Goal: Find contact information: Find contact information

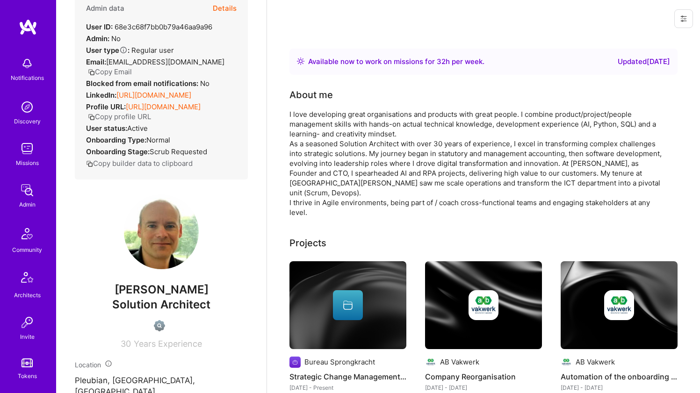
scroll to position [25, 0]
click at [325, 124] on div "I love developing great organisations and products with great people. I combine…" at bounding box center [476, 163] width 374 height 108
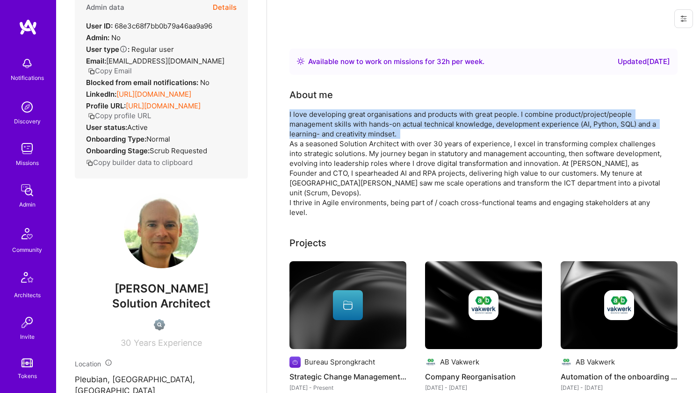
click at [325, 124] on div "I love developing great organisations and products with great people. I combine…" at bounding box center [476, 163] width 374 height 108
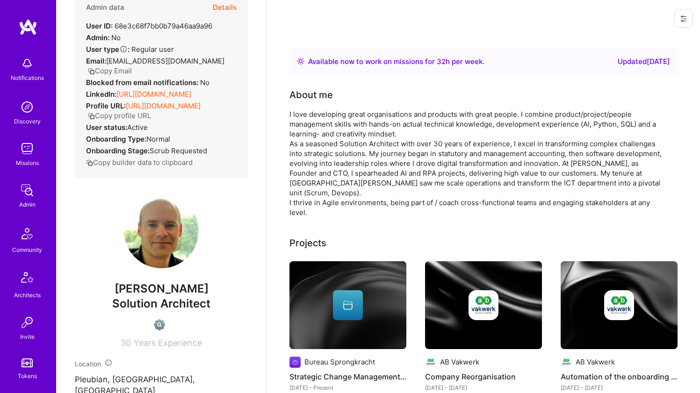
click at [325, 124] on div "I love developing great organisations and products with great people. I combine…" at bounding box center [476, 163] width 374 height 108
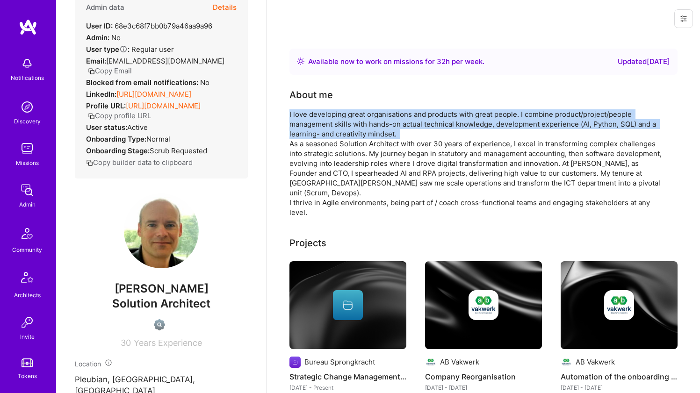
click at [325, 124] on div "I love developing great organisations and products with great people. I combine…" at bounding box center [476, 163] width 374 height 108
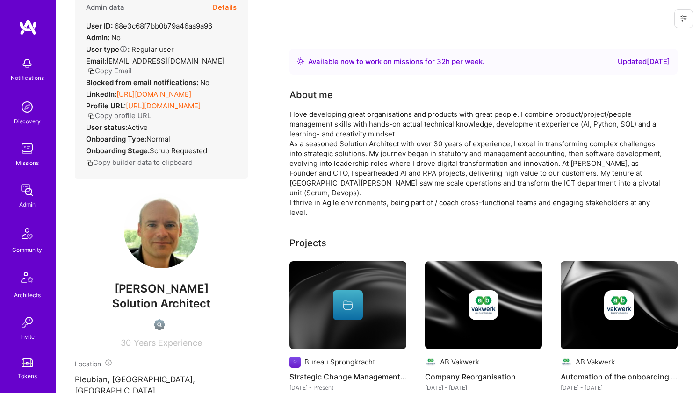
click at [325, 124] on div "I love developing great organisations and products with great people. I combine…" at bounding box center [476, 163] width 374 height 108
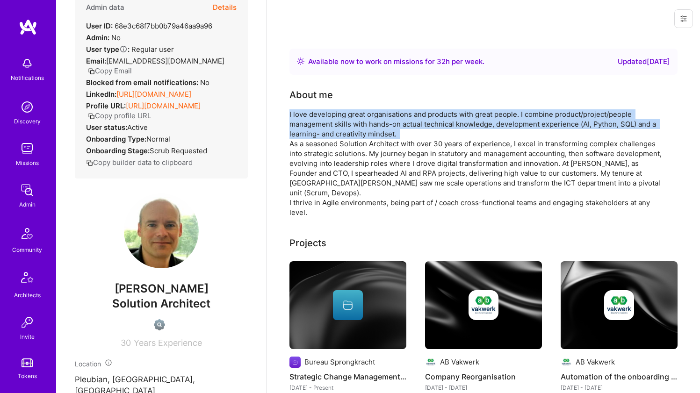
click at [325, 124] on div "I love developing great organisations and products with great people. I combine…" at bounding box center [476, 163] width 374 height 108
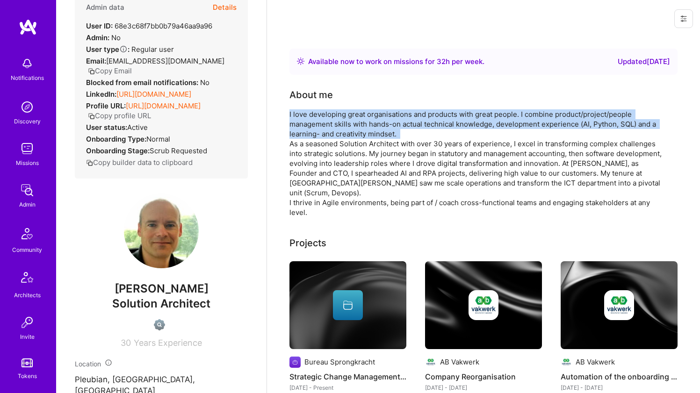
click at [311, 153] on div "I love developing great organisations and products with great people. I combine…" at bounding box center [476, 163] width 374 height 108
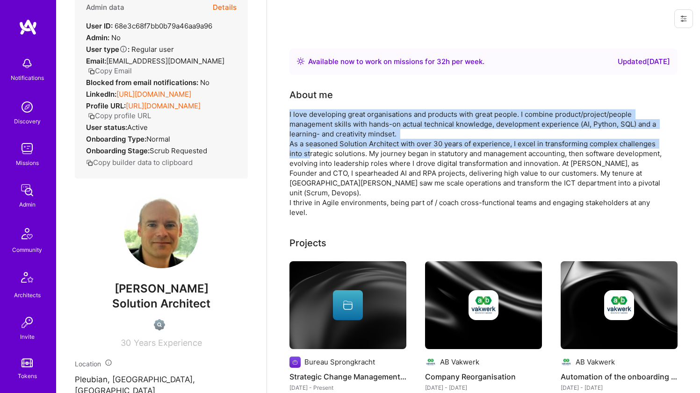
click at [311, 153] on div "I love developing great organisations and products with great people. I combine…" at bounding box center [476, 163] width 374 height 108
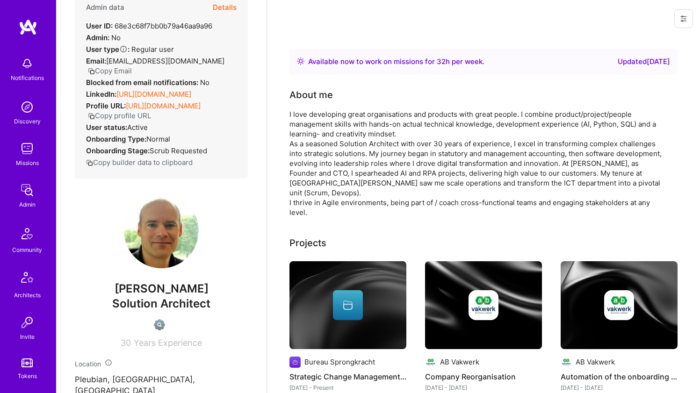
click at [311, 153] on div "I love developing great organisations and products with great people. I combine…" at bounding box center [476, 163] width 374 height 108
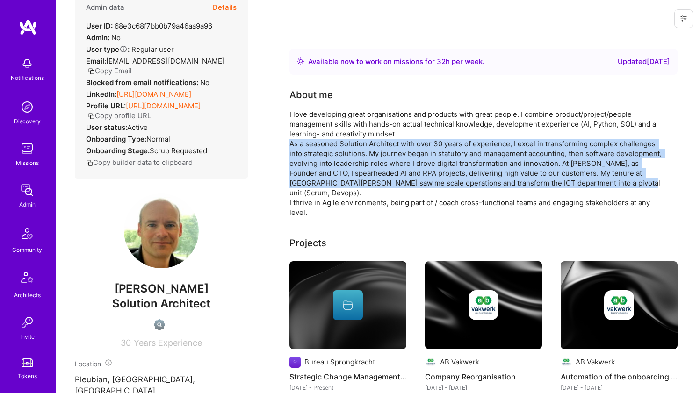
click at [321, 122] on div "I love developing great organisations and products with great people. I combine…" at bounding box center [476, 163] width 374 height 108
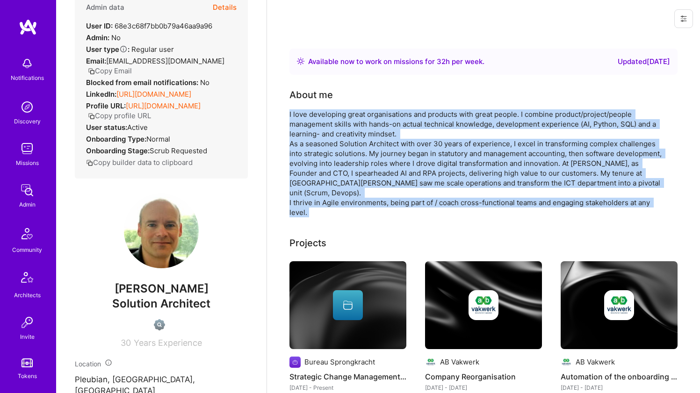
click at [321, 122] on div "I love developing great organisations and products with great people. I combine…" at bounding box center [476, 163] width 374 height 108
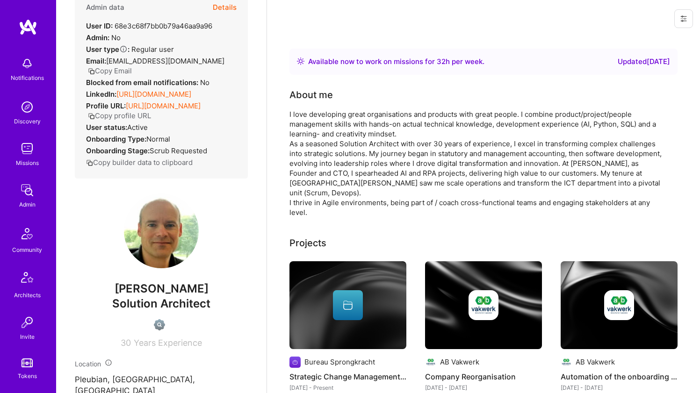
click at [321, 122] on div "I love developing great organisations and products with great people. I combine…" at bounding box center [476, 163] width 374 height 108
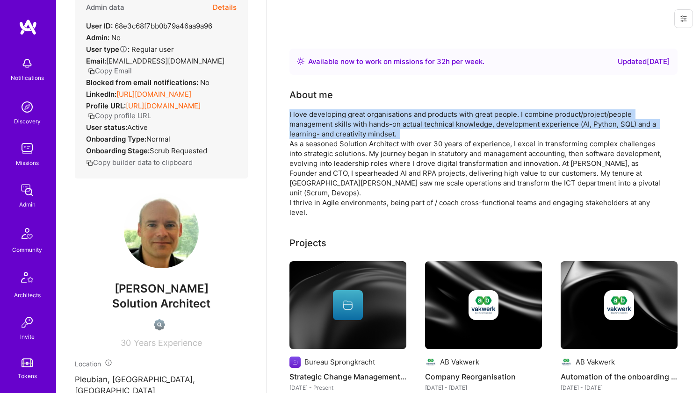
click at [319, 148] on div "I love developing great organisations and products with great people. I combine…" at bounding box center [476, 163] width 374 height 108
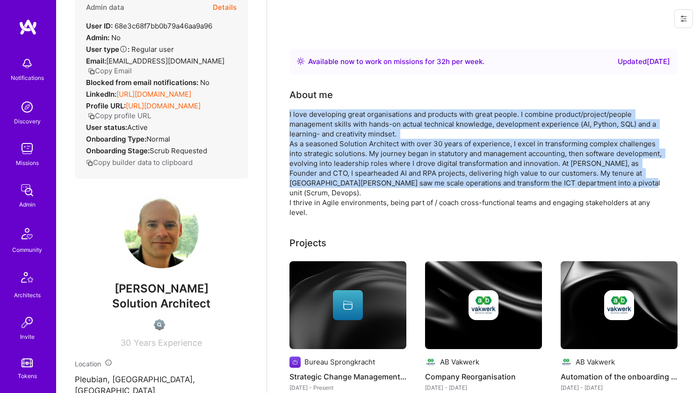
click at [319, 148] on div "I love developing great organisations and products with great people. I combine…" at bounding box center [476, 163] width 374 height 108
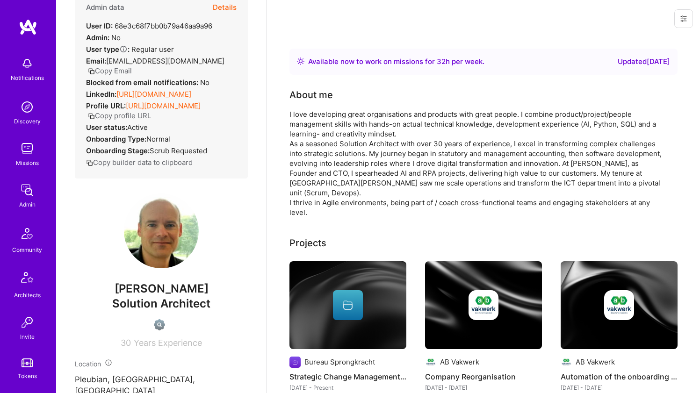
click at [319, 148] on div "I love developing great organisations and products with great people. I combine…" at bounding box center [476, 163] width 374 height 108
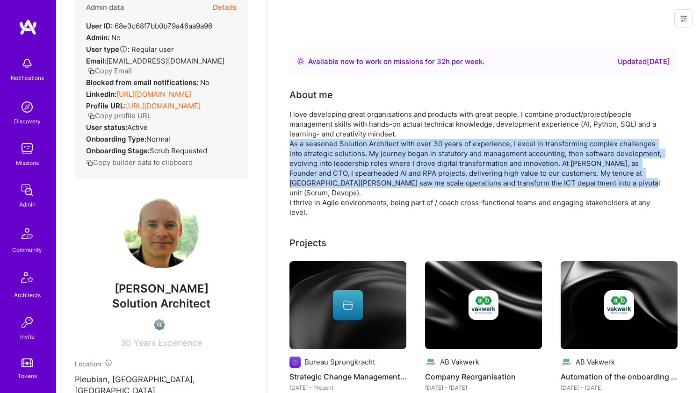
click at [324, 135] on div "I love developing great organisations and products with great people. I combine…" at bounding box center [476, 163] width 374 height 108
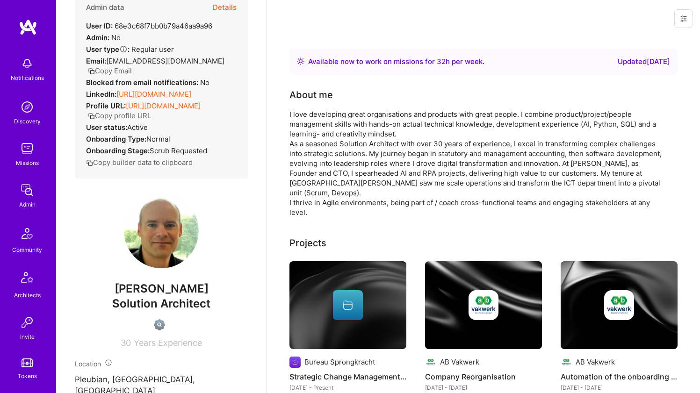
click at [324, 135] on div "I love developing great organisations and products with great people. I combine…" at bounding box center [476, 163] width 374 height 108
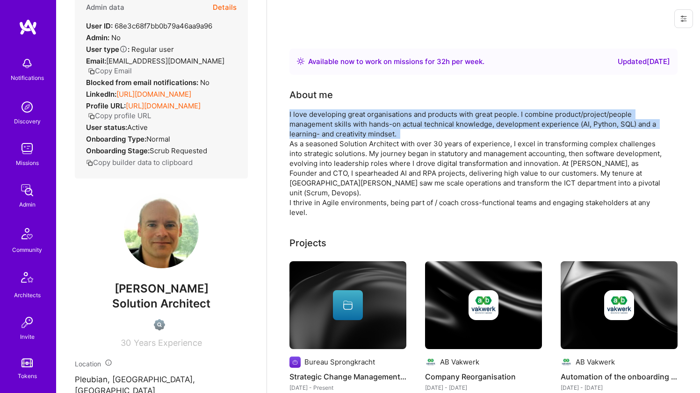
click at [324, 135] on div "I love developing great organisations and products with great people. I combine…" at bounding box center [476, 163] width 374 height 108
click at [319, 157] on div "I love developing great organisations and products with great people. I combine…" at bounding box center [476, 163] width 374 height 108
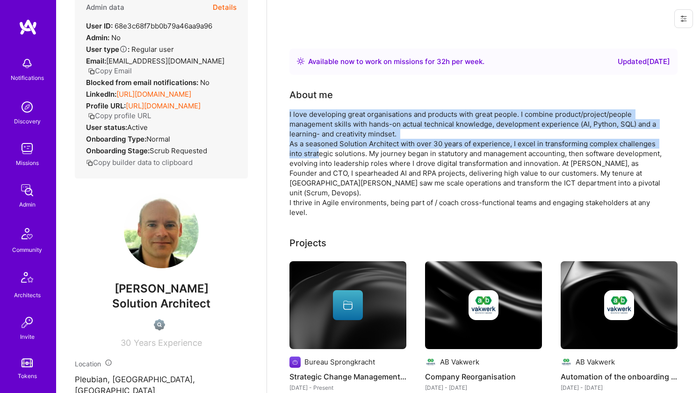
click at [319, 157] on div "I love developing great organisations and products with great people. I combine…" at bounding box center [476, 163] width 374 height 108
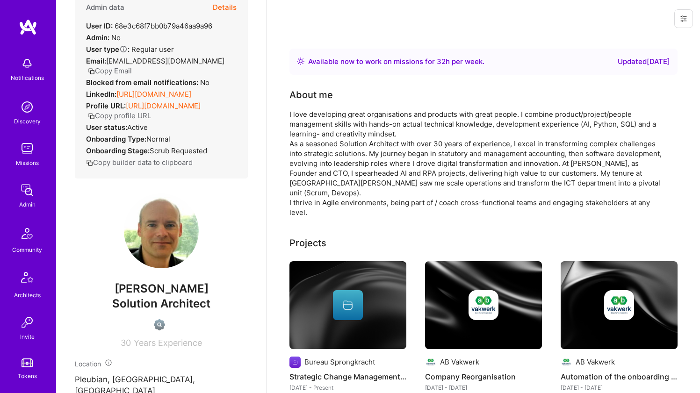
click at [319, 157] on div "I love developing great organisations and products with great people. I combine…" at bounding box center [476, 163] width 374 height 108
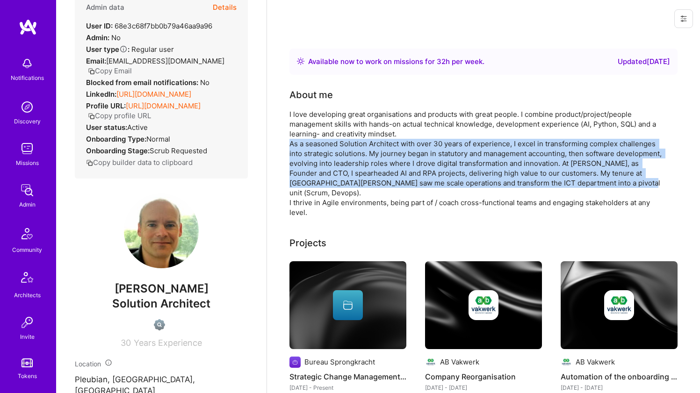
click at [326, 136] on div "I love developing great organisations and products with great people. I combine…" at bounding box center [476, 163] width 374 height 108
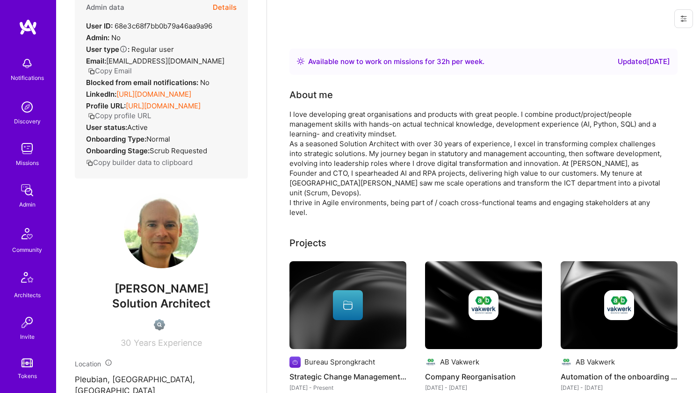
click at [326, 136] on div "I love developing great organisations and products with great people. I combine…" at bounding box center [476, 163] width 374 height 108
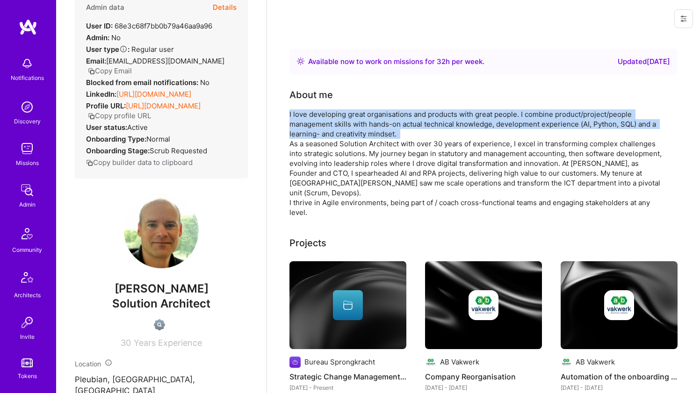
click at [321, 155] on div "I love developing great organisations and products with great people. I combine…" at bounding box center [476, 163] width 374 height 108
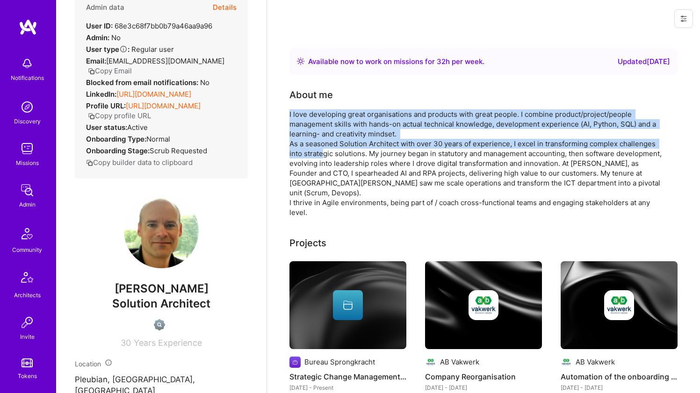
click at [321, 155] on div "I love developing great organisations and products with great people. I combine…" at bounding box center [476, 163] width 374 height 108
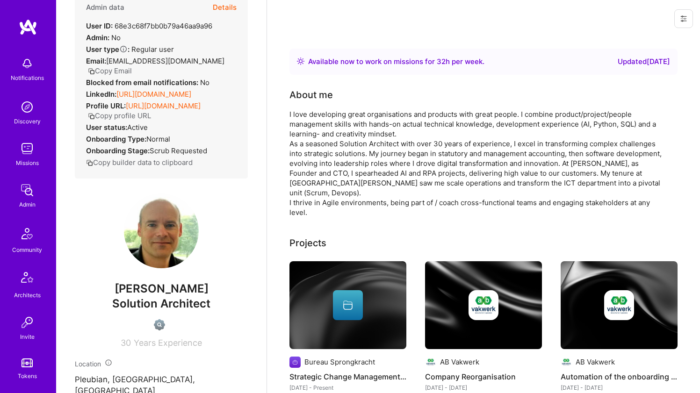
click at [321, 155] on div "I love developing great organisations and products with great people. I combine…" at bounding box center [476, 163] width 374 height 108
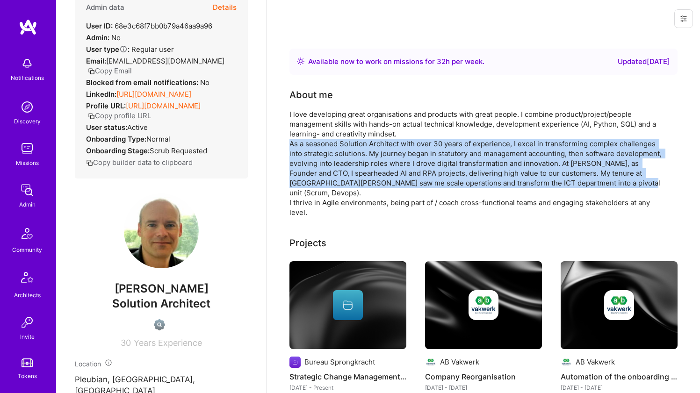
click at [326, 142] on div "I love developing great organisations and products with great people. I combine…" at bounding box center [476, 163] width 374 height 108
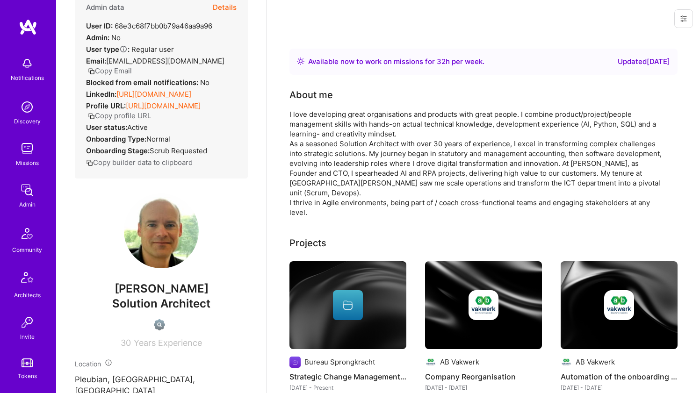
click at [326, 142] on div "I love developing great organisations and products with great people. I combine…" at bounding box center [476, 163] width 374 height 108
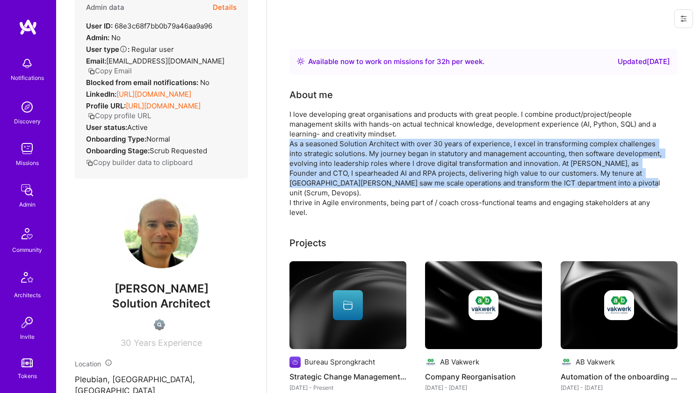
click at [332, 122] on div "I love developing great organisations and products with great people. I combine…" at bounding box center [476, 163] width 374 height 108
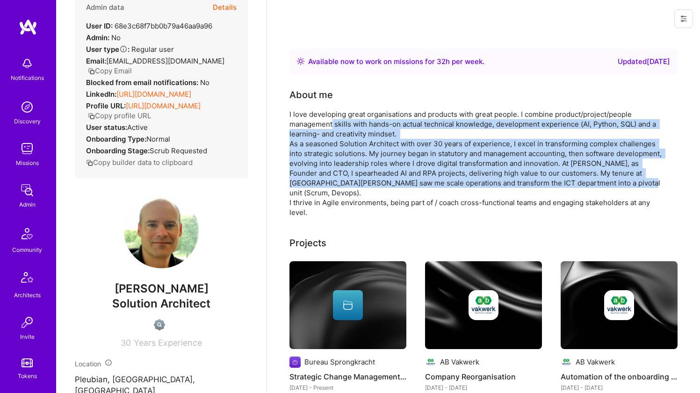
click at [332, 122] on div "I love developing great organisations and products with great people. I combine…" at bounding box center [476, 163] width 374 height 108
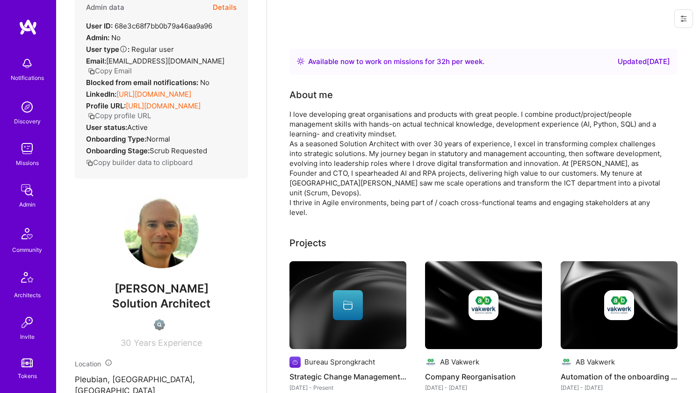
click at [332, 122] on div "I love developing great organisations and products with great people. I combine…" at bounding box center [476, 163] width 374 height 108
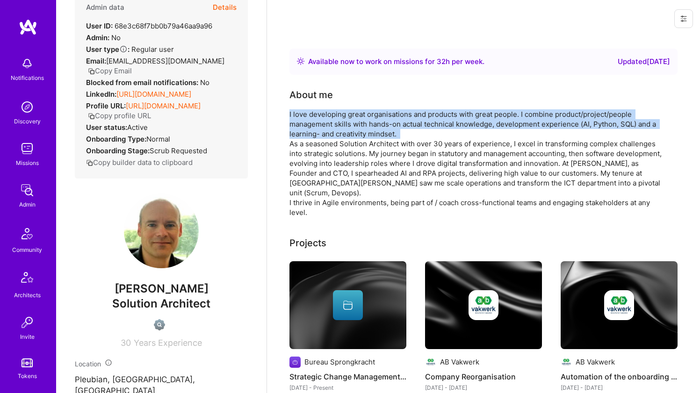
click at [332, 122] on div "I love developing great organisations and products with great people. I combine…" at bounding box center [476, 163] width 374 height 108
click at [325, 149] on div "I love developing great organisations and products with great people. I combine…" at bounding box center [476, 163] width 374 height 108
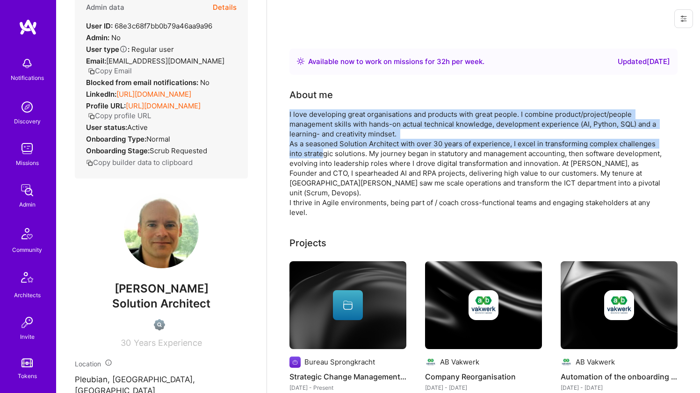
click at [325, 149] on div "I love developing great organisations and products with great people. I combine…" at bounding box center [476, 163] width 374 height 108
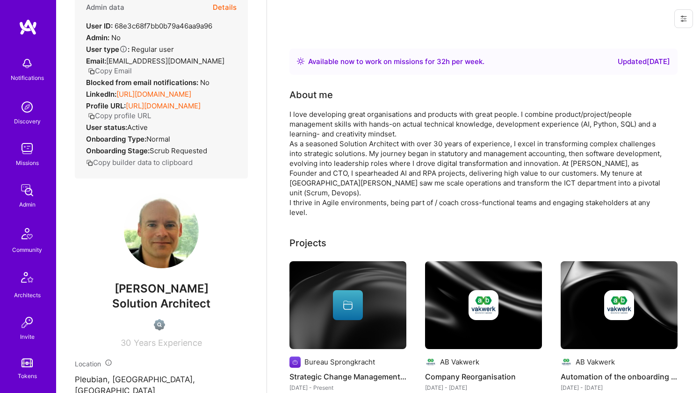
click at [325, 149] on div "I love developing great organisations and products with great people. I combine…" at bounding box center [476, 163] width 374 height 108
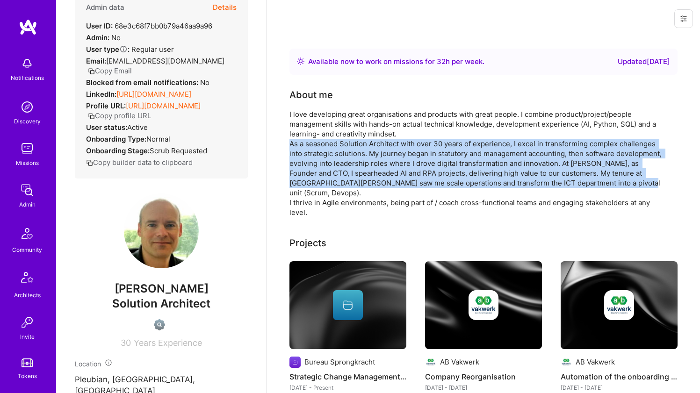
click at [329, 135] on div "I love developing great organisations and products with great people. I combine…" at bounding box center [476, 163] width 374 height 108
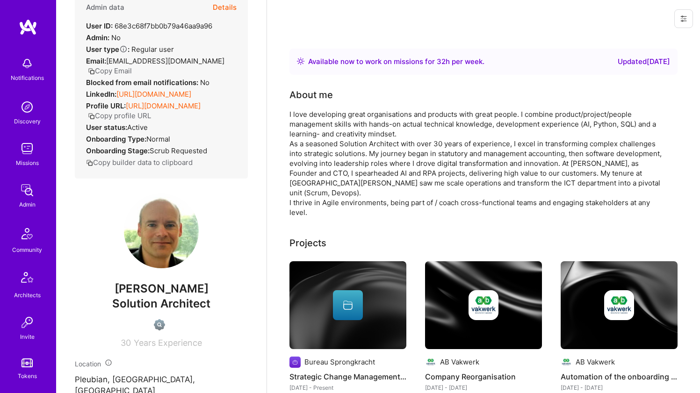
click at [329, 135] on div "I love developing great organisations and products with great people. I combine…" at bounding box center [476, 163] width 374 height 108
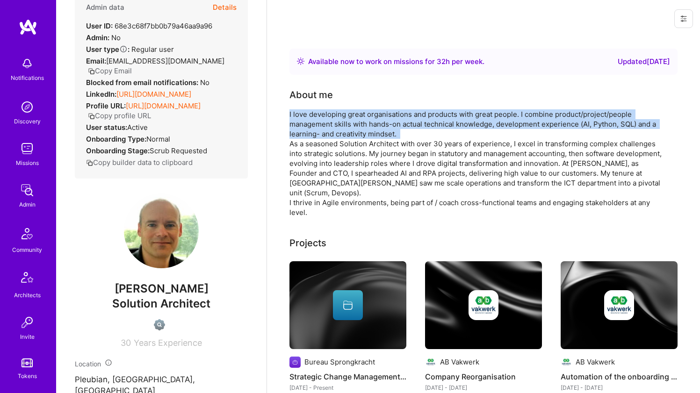
click at [322, 152] on div "I love developing great organisations and products with great people. I combine…" at bounding box center [476, 163] width 374 height 108
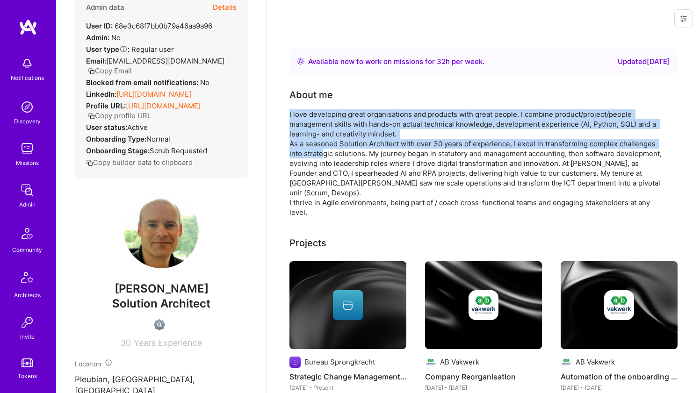
click at [322, 152] on div "I love developing great organisations and products with great people. I combine…" at bounding box center [476, 163] width 374 height 108
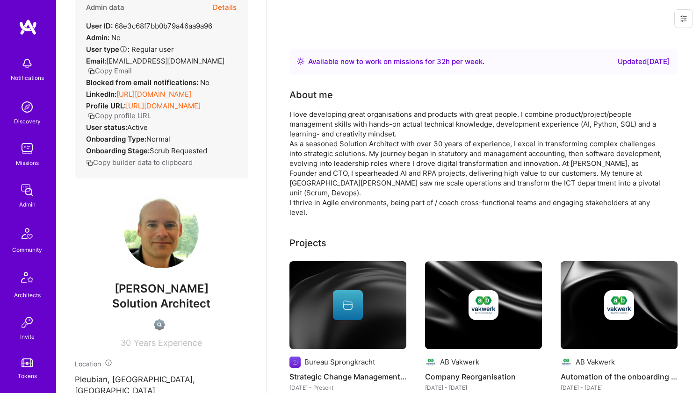
click at [322, 152] on div "I love developing great organisations and products with great people. I combine…" at bounding box center [476, 163] width 374 height 108
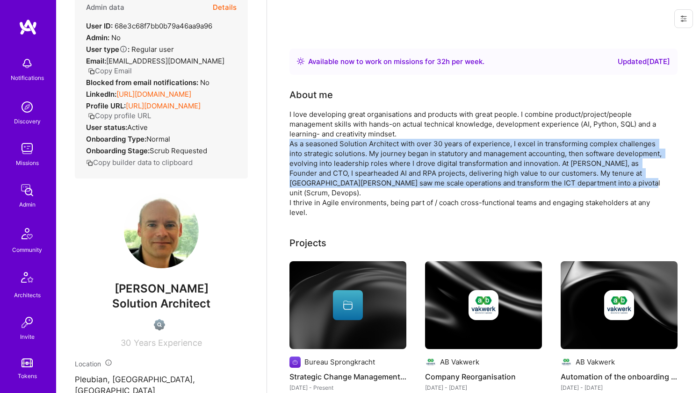
click at [333, 129] on div "I love developing great organisations and products with great people. I combine…" at bounding box center [476, 163] width 374 height 108
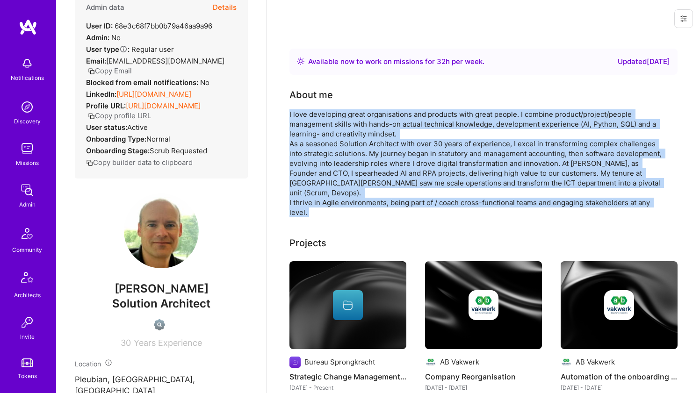
click at [333, 129] on div "I love developing great organisations and products with great people. I combine…" at bounding box center [476, 163] width 374 height 108
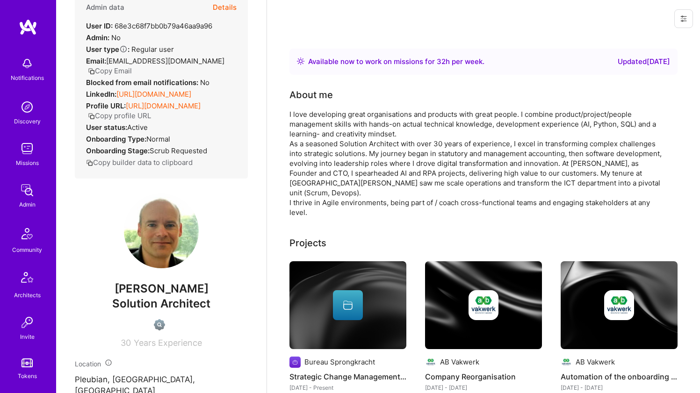
click at [333, 129] on div "I love developing great organisations and products with great people. I combine…" at bounding box center [476, 163] width 374 height 108
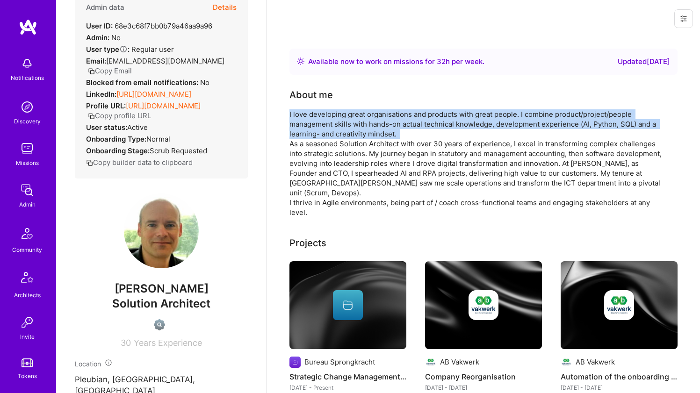
click at [321, 149] on div "I love developing great organisations and products with great people. I combine…" at bounding box center [476, 163] width 374 height 108
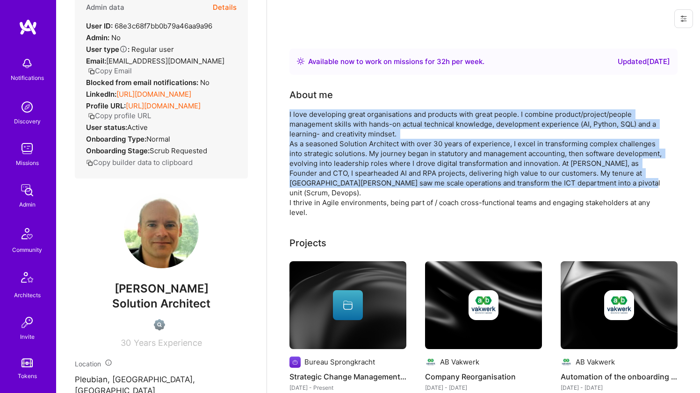
click at [321, 149] on div "I love developing great organisations and products with great people. I combine…" at bounding box center [476, 163] width 374 height 108
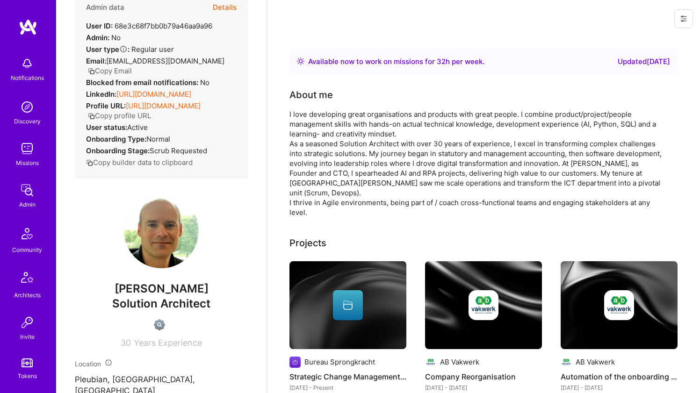
click at [321, 149] on div "I love developing great organisations and products with great people. I combine…" at bounding box center [476, 163] width 374 height 108
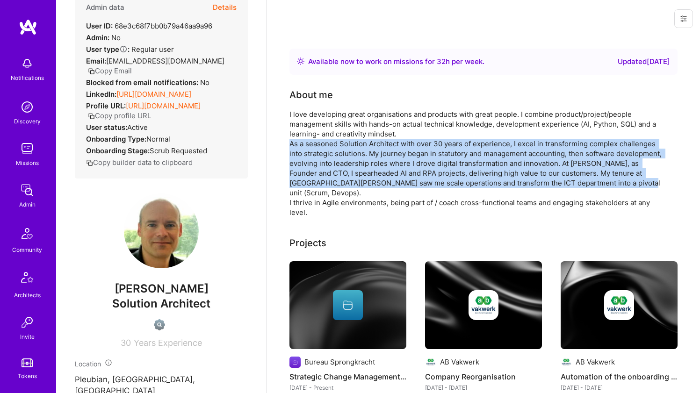
click at [321, 149] on div "I love developing great organisations and products with great people. I combine…" at bounding box center [476, 163] width 374 height 108
click at [328, 135] on div "I love developing great organisations and products with great people. I combine…" at bounding box center [476, 163] width 374 height 108
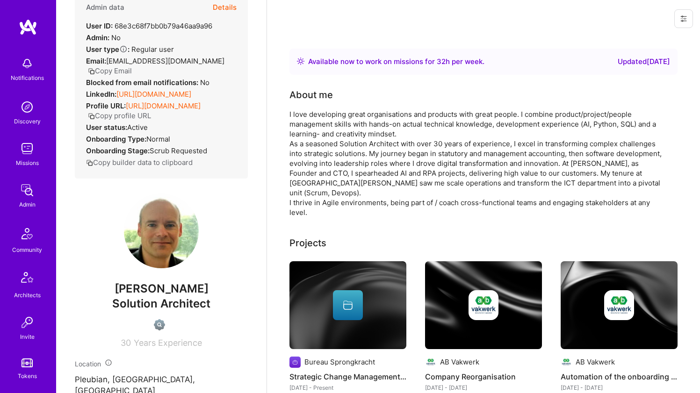
click at [328, 135] on div "I love developing great organisations and products with great people. I combine…" at bounding box center [476, 163] width 374 height 108
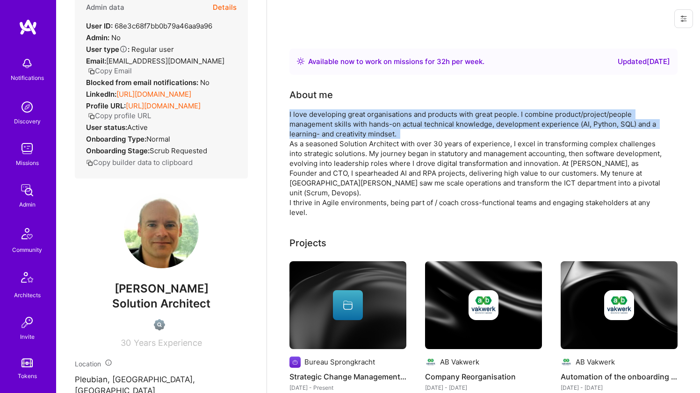
click at [319, 151] on div "I love developing great organisations and products with great people. I combine…" at bounding box center [476, 163] width 374 height 108
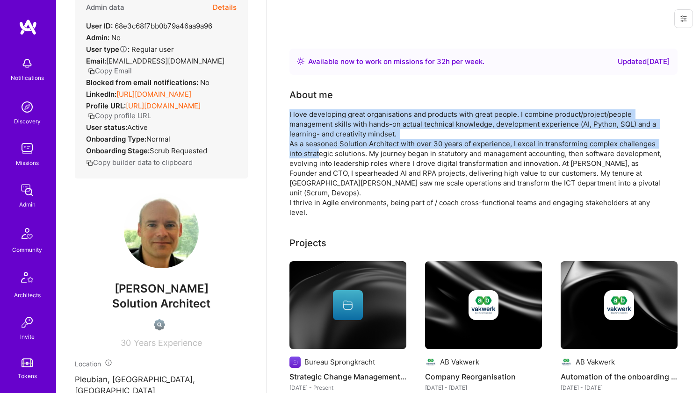
click at [319, 151] on div "I love developing great organisations and products with great people. I combine…" at bounding box center [476, 163] width 374 height 108
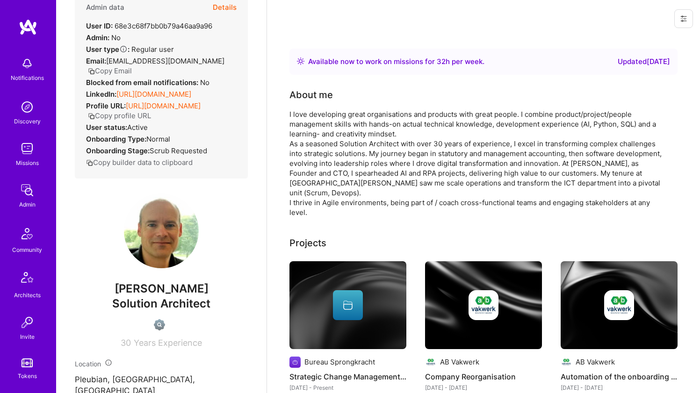
click at [319, 151] on div "I love developing great organisations and products with great people. I combine…" at bounding box center [476, 163] width 374 height 108
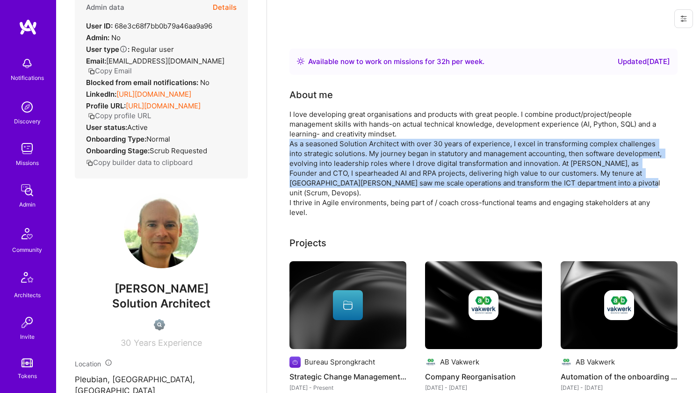
click at [332, 124] on div "I love developing great organisations and products with great people. I combine…" at bounding box center [476, 163] width 374 height 108
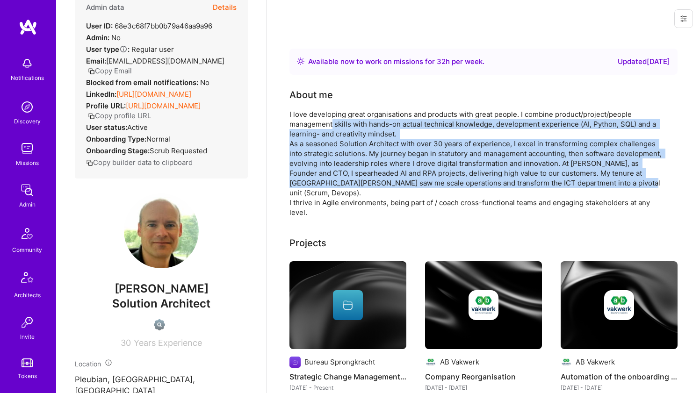
click at [332, 124] on div "I love developing great organisations and products with great people. I combine…" at bounding box center [476, 163] width 374 height 108
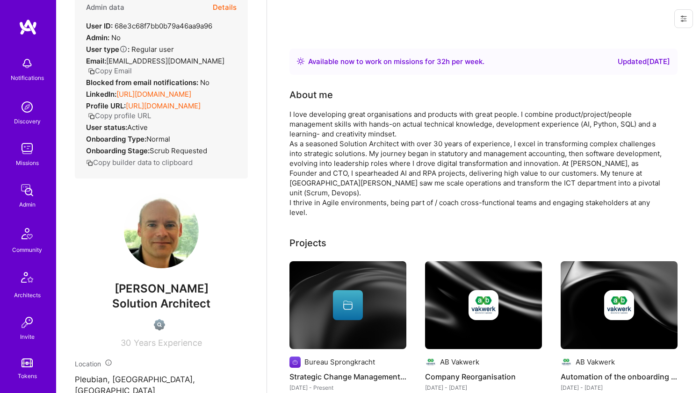
click at [332, 124] on div "I love developing great organisations and products with great people. I combine…" at bounding box center [476, 163] width 374 height 108
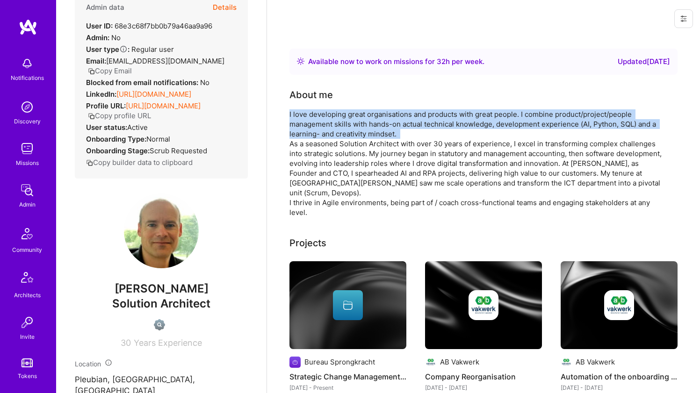
click at [326, 144] on div "I love developing great organisations and products with great people. I combine…" at bounding box center [476, 163] width 374 height 108
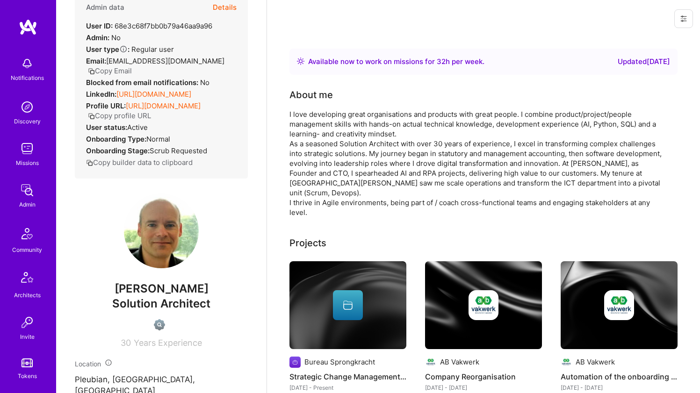
click at [326, 144] on div "I love developing great organisations and products with great people. I combine…" at bounding box center [476, 163] width 374 height 108
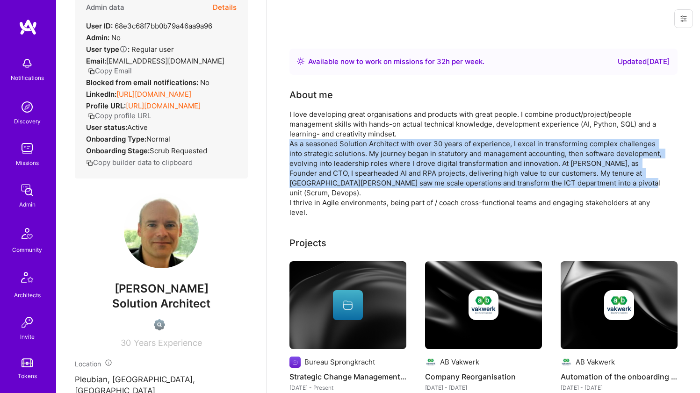
click at [336, 109] on div "I love developing great organisations and products with great people. I combine…" at bounding box center [476, 163] width 374 height 108
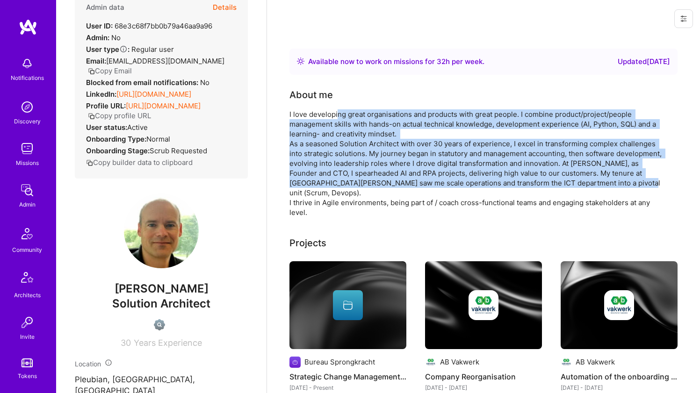
click at [336, 109] on div "I love developing great organisations and products with great people. I combine…" at bounding box center [476, 163] width 374 height 108
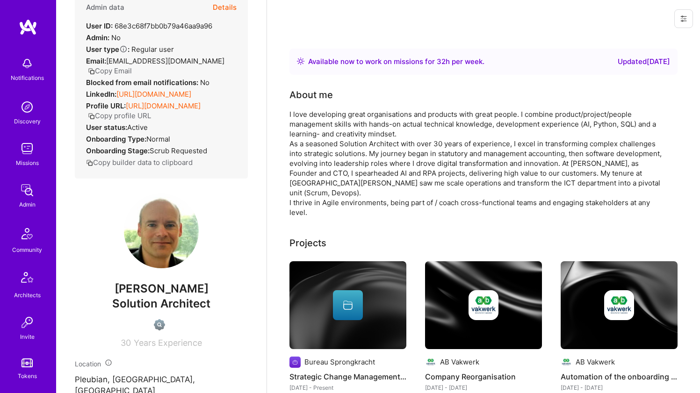
click at [336, 109] on div "I love developing great organisations and products with great people. I combine…" at bounding box center [476, 163] width 374 height 108
click at [337, 109] on div "About me I love developing great organisations and products with great people. …" at bounding box center [476, 153] width 374 height 130
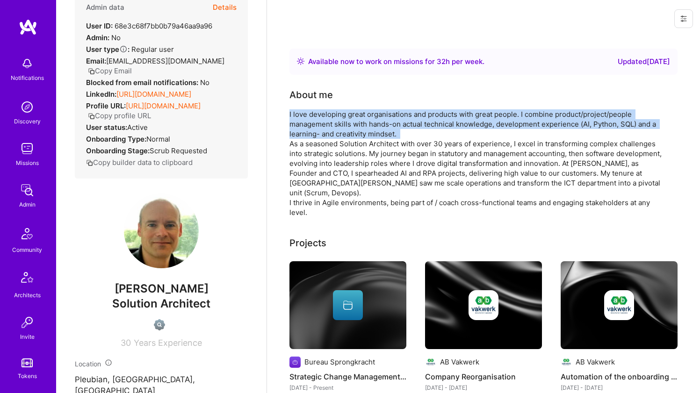
click at [323, 139] on div "I love developing great organisations and products with great people. I combine…" at bounding box center [476, 163] width 374 height 108
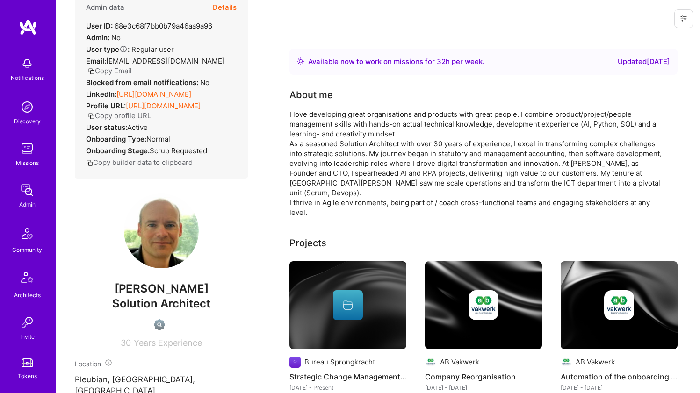
click at [323, 139] on div "I love developing great organisations and products with great people. I combine…" at bounding box center [476, 163] width 374 height 108
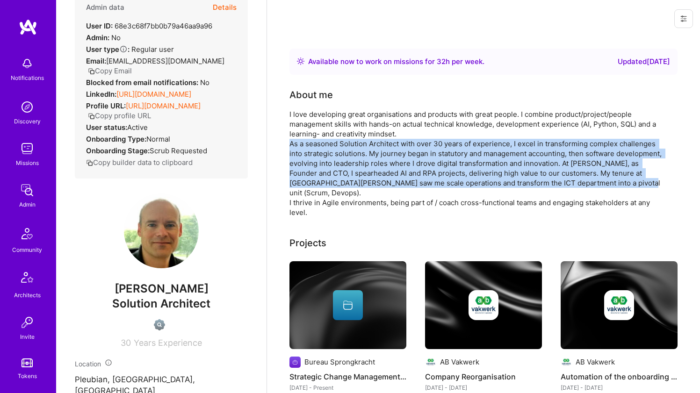
click at [317, 163] on div "I love developing great organisations and products with great people. I combine…" at bounding box center [476, 163] width 374 height 108
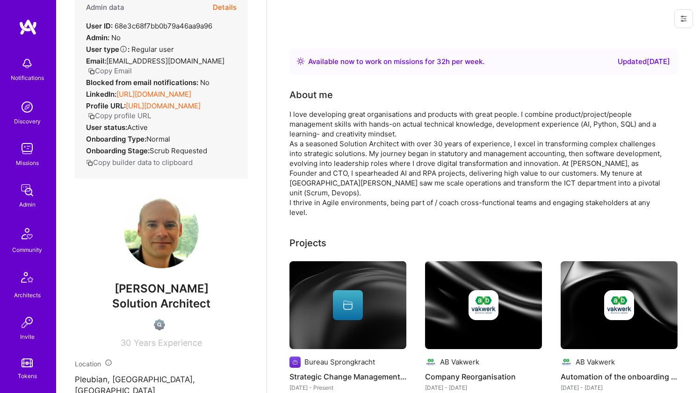
click at [317, 163] on div "I love developing great organisations and products with great people. I combine…" at bounding box center [476, 163] width 374 height 108
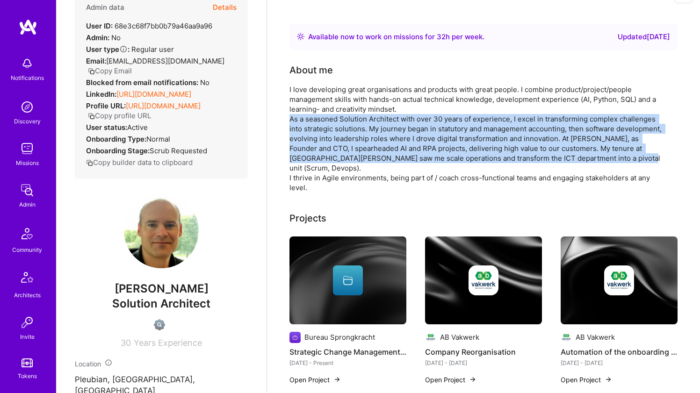
scroll to position [27, 0]
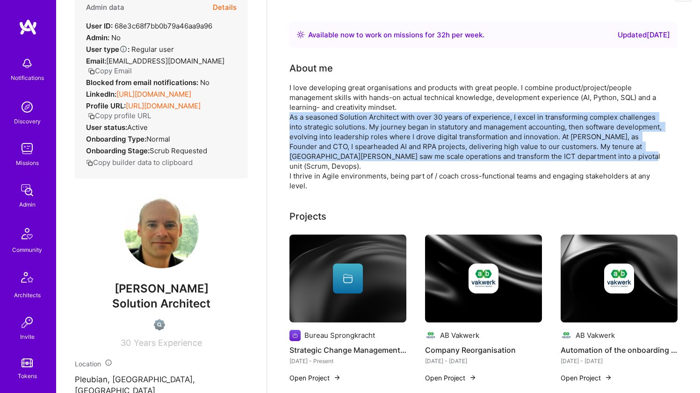
click at [353, 144] on div "I love developing great organisations and products with great people. I combine…" at bounding box center [476, 137] width 374 height 108
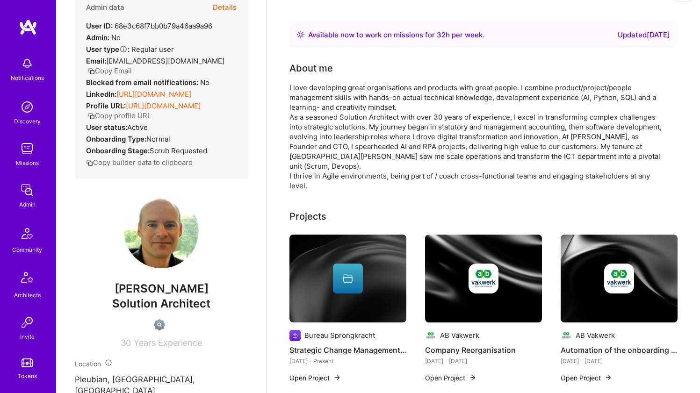
click at [353, 144] on div "I love developing great organisations and products with great people. I combine…" at bounding box center [476, 137] width 374 height 108
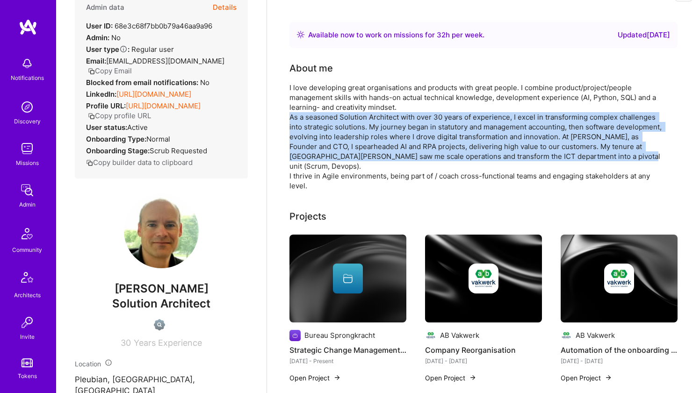
click at [364, 113] on div "I love developing great organisations and products with great people. I combine…" at bounding box center [476, 137] width 374 height 108
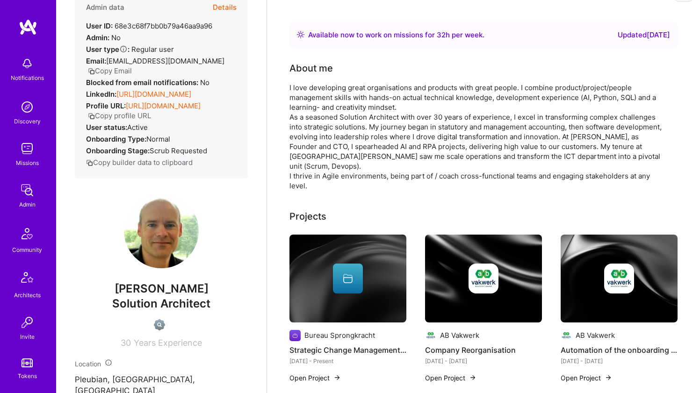
click at [364, 113] on div "I love developing great organisations and products with great people. I combine…" at bounding box center [476, 137] width 374 height 108
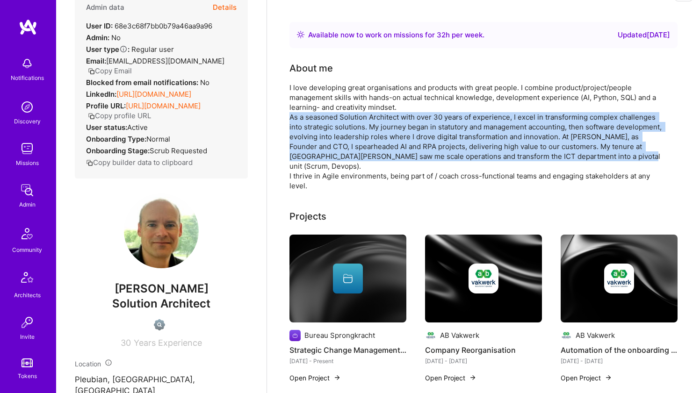
click at [369, 94] on div "I love developing great organisations and products with great people. I combine…" at bounding box center [476, 137] width 374 height 108
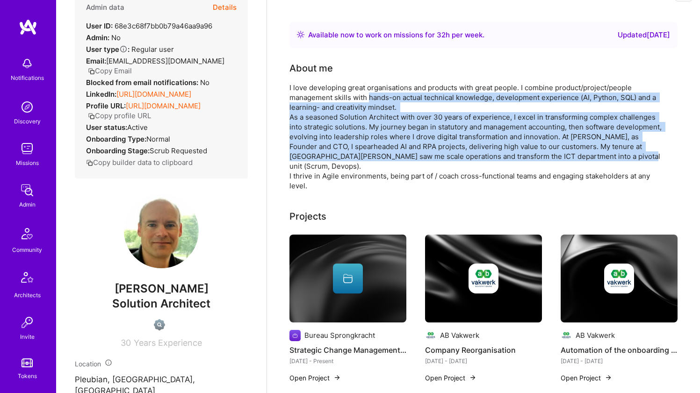
click at [369, 94] on div "I love developing great organisations and products with great people. I combine…" at bounding box center [476, 137] width 374 height 108
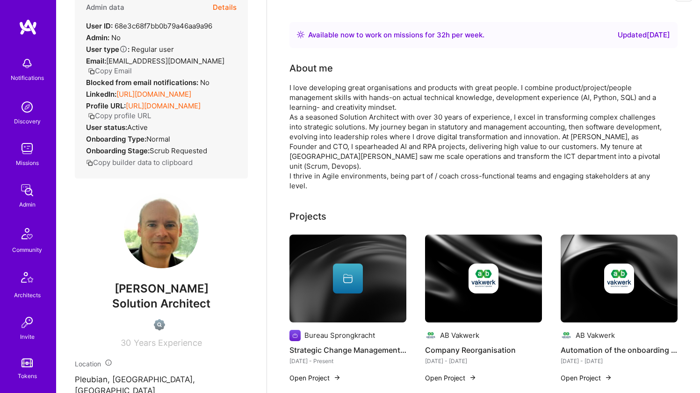
click at [369, 94] on div "I love developing great organisations and products with great people. I combine…" at bounding box center [476, 137] width 374 height 108
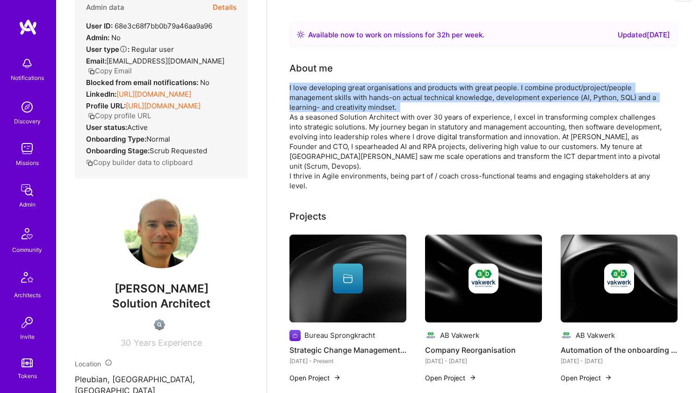
click at [357, 128] on div "I love developing great organisations and products with great people. I combine…" at bounding box center [476, 137] width 374 height 108
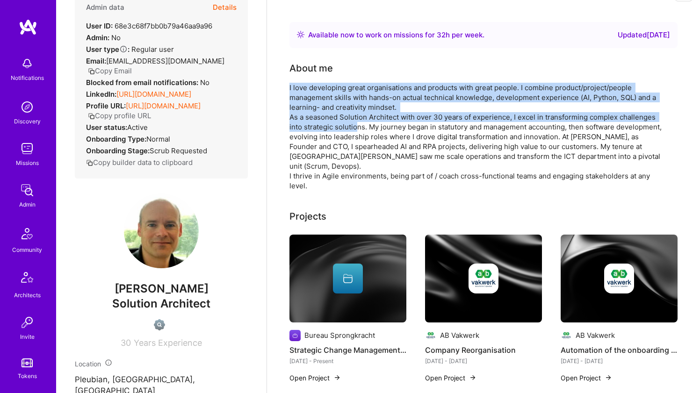
click at [357, 128] on div "I love developing great organisations and products with great people. I combine…" at bounding box center [476, 137] width 374 height 108
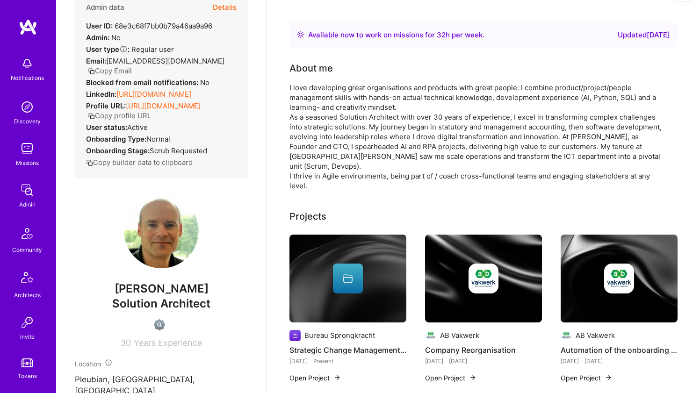
click at [357, 128] on div "I love developing great organisations and products with great people. I combine…" at bounding box center [476, 137] width 374 height 108
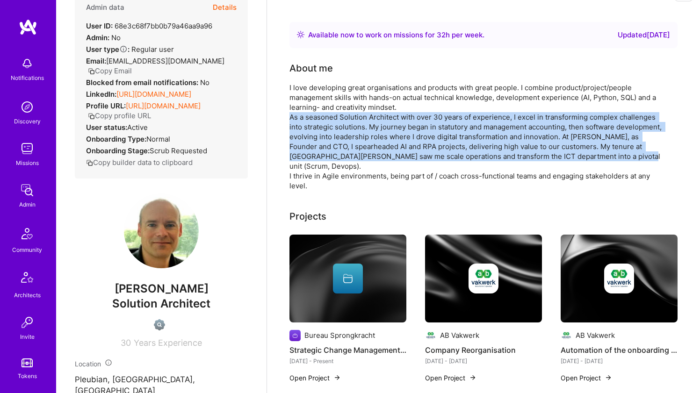
click at [361, 102] on div "I love developing great organisations and products with great people. I combine…" at bounding box center [476, 137] width 374 height 108
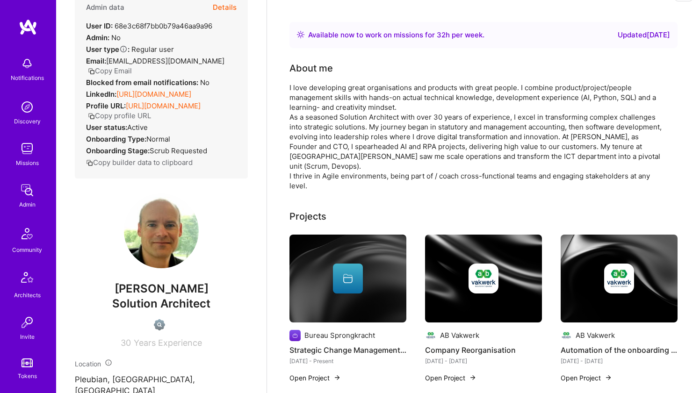
click at [361, 102] on div "I love developing great organisations and products with great people. I combine…" at bounding box center [476, 137] width 374 height 108
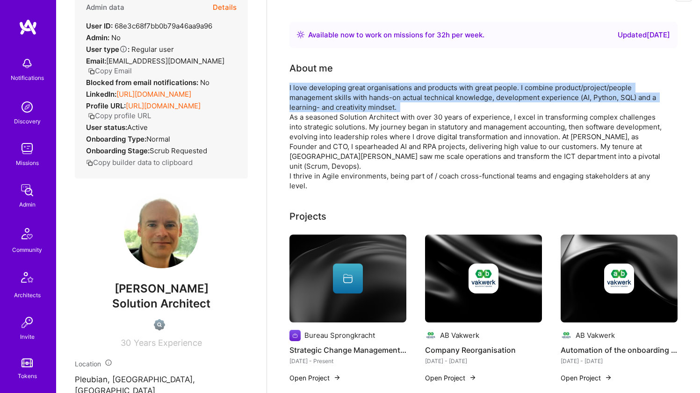
click at [357, 116] on div "I love developing great organisations and products with great people. I combine…" at bounding box center [476, 137] width 374 height 108
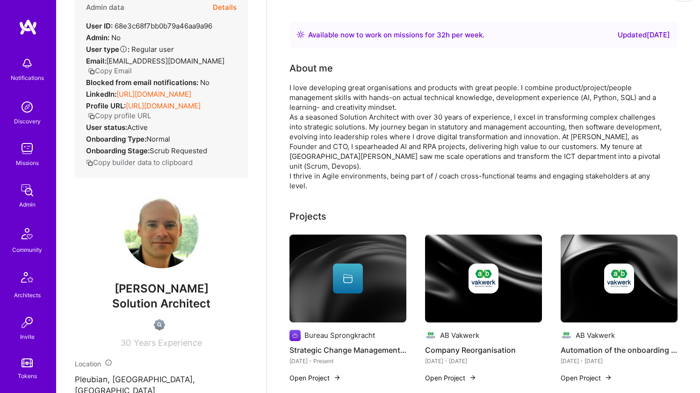
click at [357, 116] on div "I love developing great organisations and products with great people. I combine…" at bounding box center [476, 137] width 374 height 108
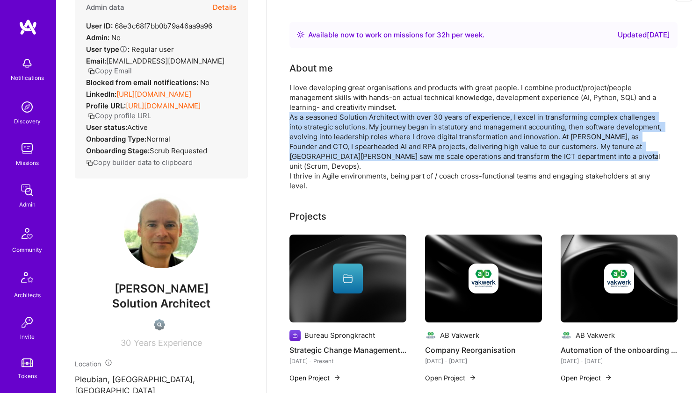
click at [360, 101] on div "I love developing great organisations and products with great people. I combine…" at bounding box center [476, 137] width 374 height 108
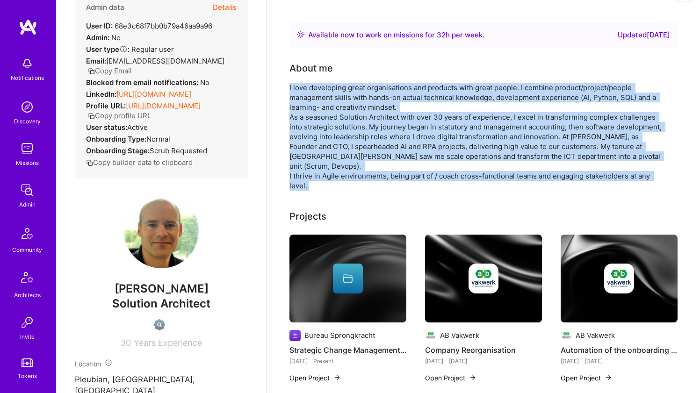
click at [360, 101] on div "I love developing great organisations and products with great people. I combine…" at bounding box center [476, 137] width 374 height 108
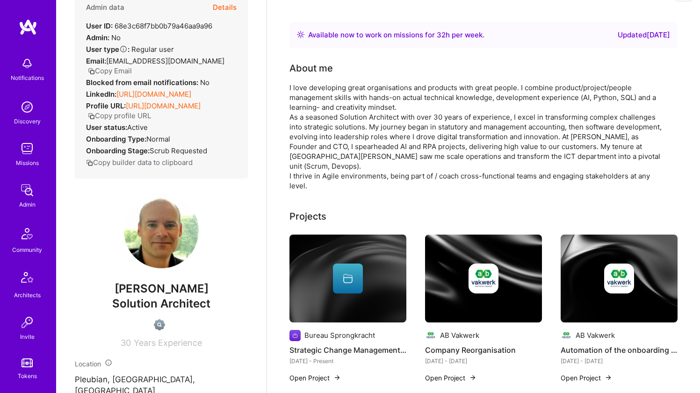
click at [360, 101] on div "I love developing great organisations and products with great people. I combine…" at bounding box center [476, 137] width 374 height 108
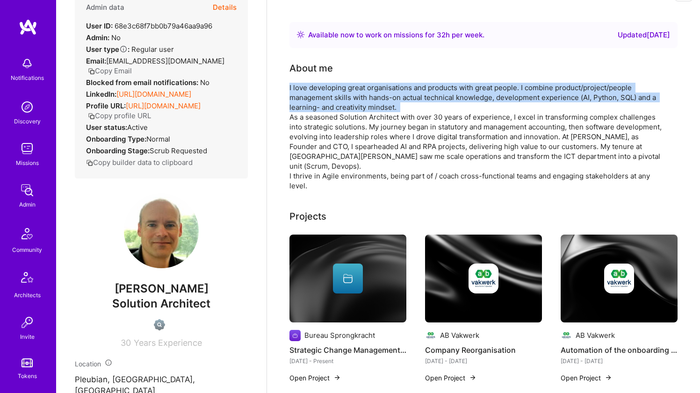
click at [360, 102] on div "I love developing great organisations and products with great people. I combine…" at bounding box center [476, 137] width 374 height 108
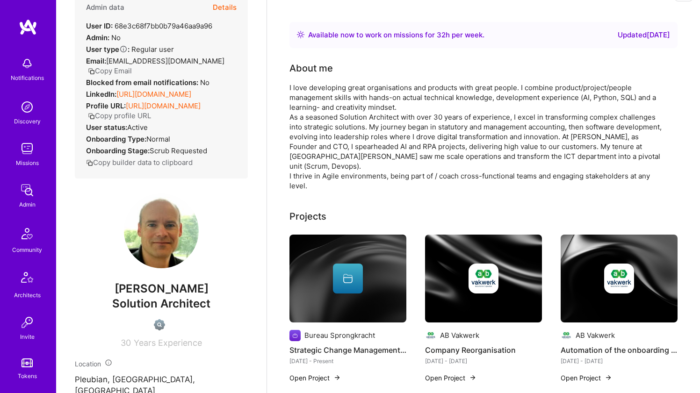
click at [360, 102] on div "I love developing great organisations and products with great people. I combine…" at bounding box center [476, 137] width 374 height 108
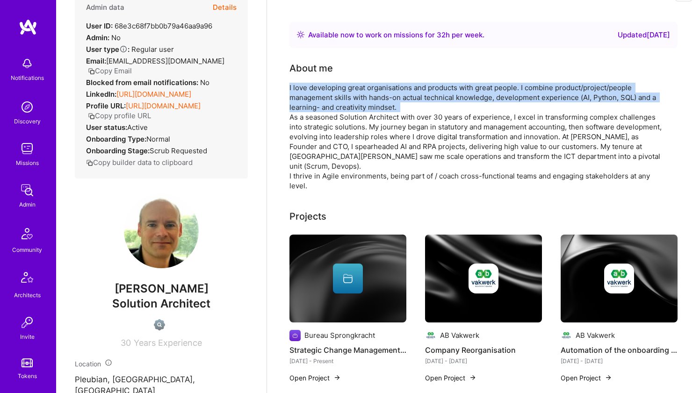
click at [351, 125] on div "I love developing great organisations and products with great people. I combine…" at bounding box center [476, 137] width 374 height 108
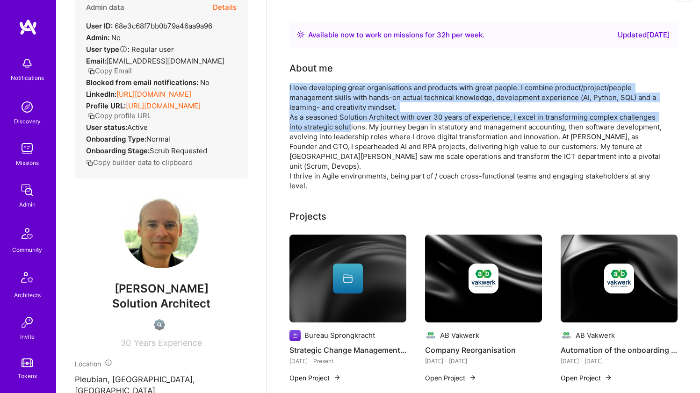
click at [351, 125] on div "I love developing great organisations and products with great people. I combine…" at bounding box center [476, 137] width 374 height 108
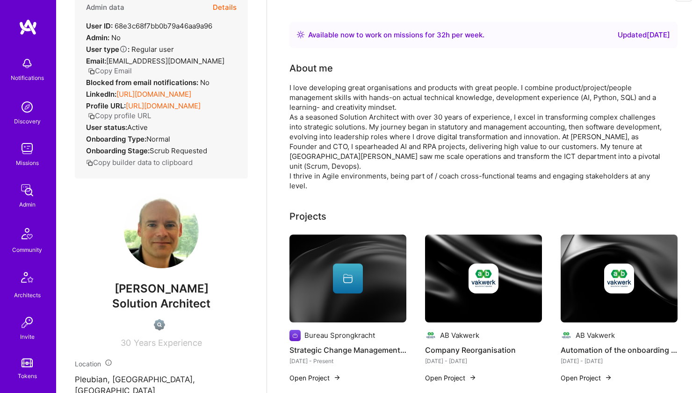
click at [351, 125] on div "I love developing great organisations and products with great people. I combine…" at bounding box center [476, 137] width 374 height 108
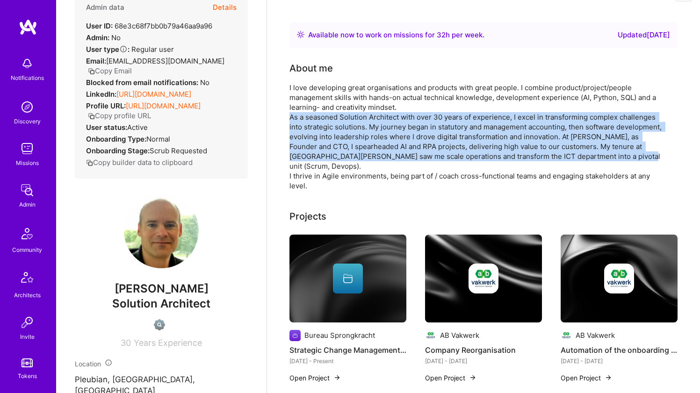
click at [365, 87] on div "I love developing great organisations and products with great people. I combine…" at bounding box center [476, 137] width 374 height 108
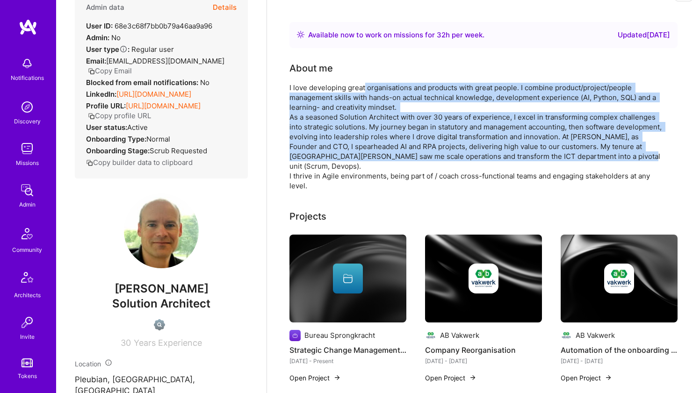
click at [365, 87] on div "I love developing great organisations and products with great people. I combine…" at bounding box center [476, 137] width 374 height 108
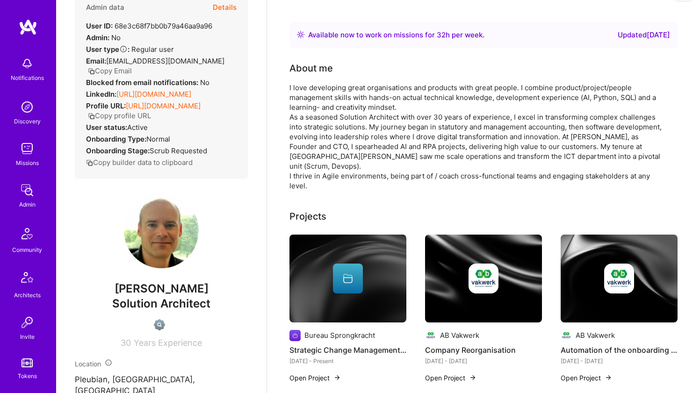
click at [365, 87] on div "I love developing great organisations and products with great people. I combine…" at bounding box center [476, 137] width 374 height 108
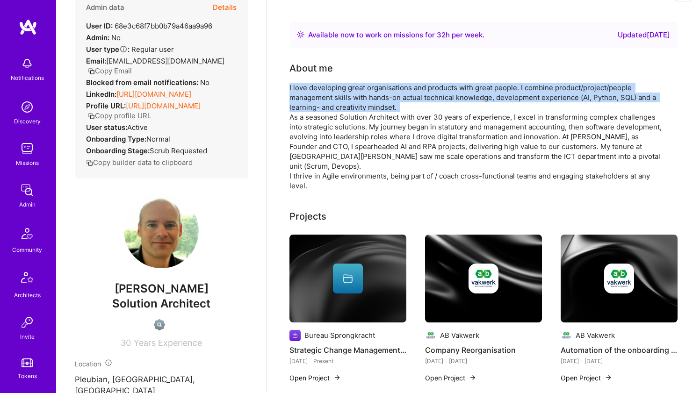
click at [355, 115] on div "I love developing great organisations and products with great people. I combine…" at bounding box center [476, 137] width 374 height 108
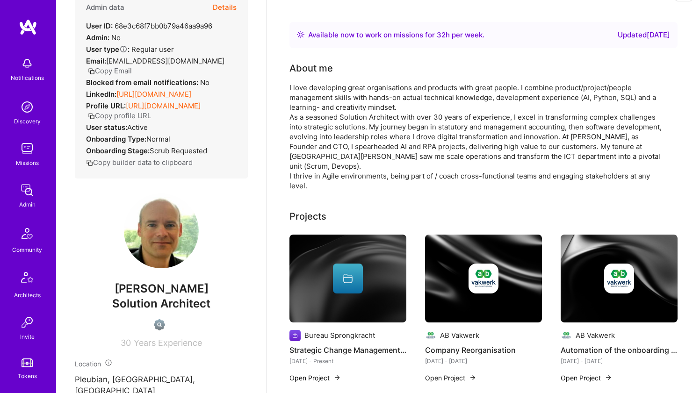
click at [355, 115] on div "I love developing great organisations and products with great people. I combine…" at bounding box center [476, 137] width 374 height 108
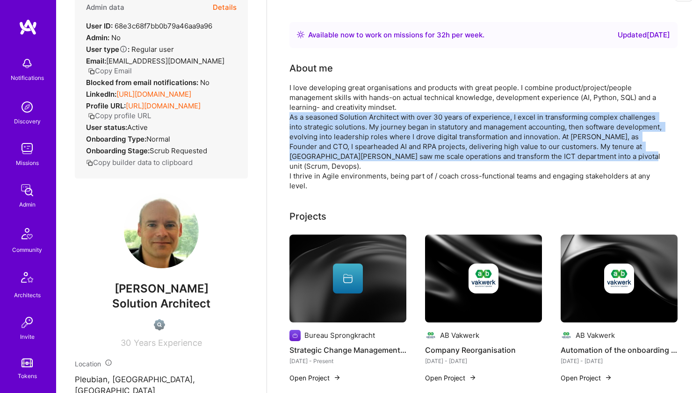
click at [361, 92] on div "I love developing great organisations and products with great people. I combine…" at bounding box center [476, 137] width 374 height 108
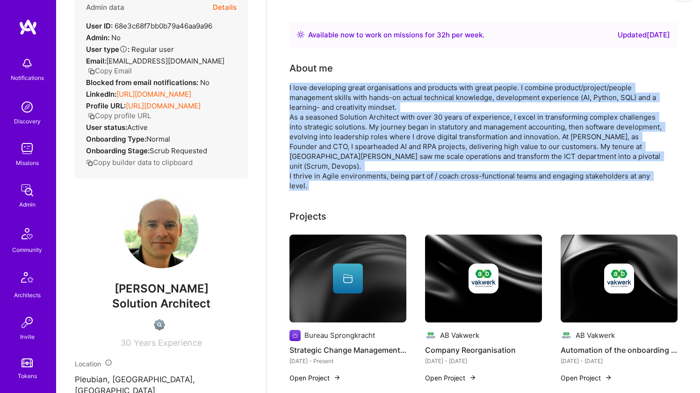
click at [361, 92] on div "I love developing great organisations and products with great people. I combine…" at bounding box center [476, 137] width 374 height 108
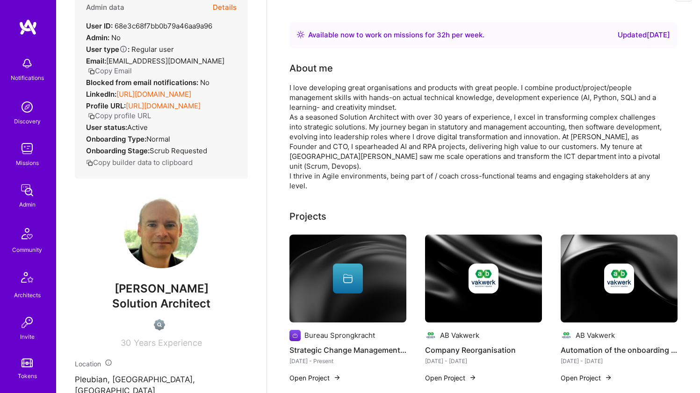
click at [361, 92] on div "I love developing great organisations and products with great people. I combine…" at bounding box center [476, 137] width 374 height 108
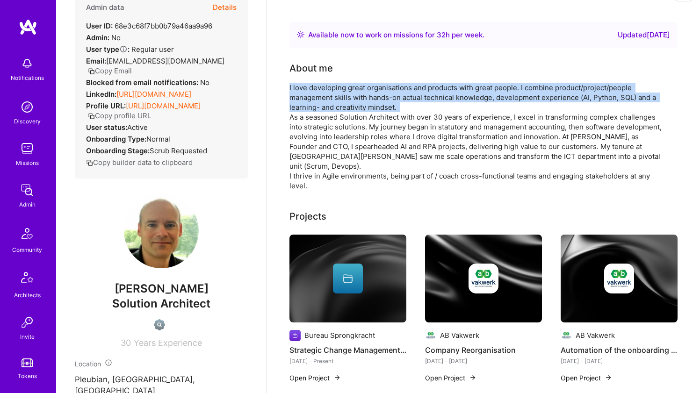
click at [349, 139] on div "I love developing great organisations and products with great people. I combine…" at bounding box center [476, 137] width 374 height 108
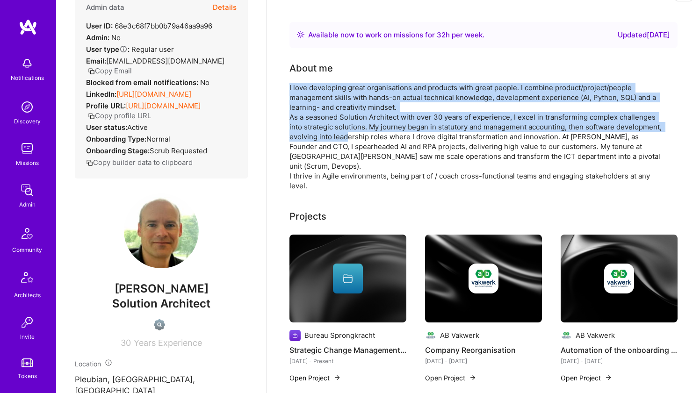
click at [349, 139] on div "I love developing great organisations and products with great people. I combine…" at bounding box center [476, 137] width 374 height 108
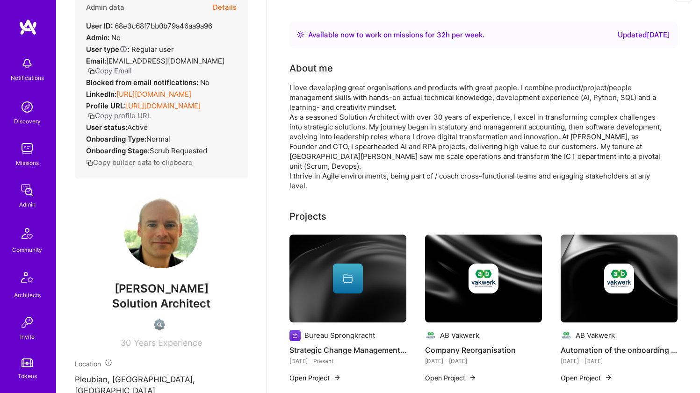
click at [349, 139] on div "I love developing great organisations and products with great people. I combine…" at bounding box center [476, 137] width 374 height 108
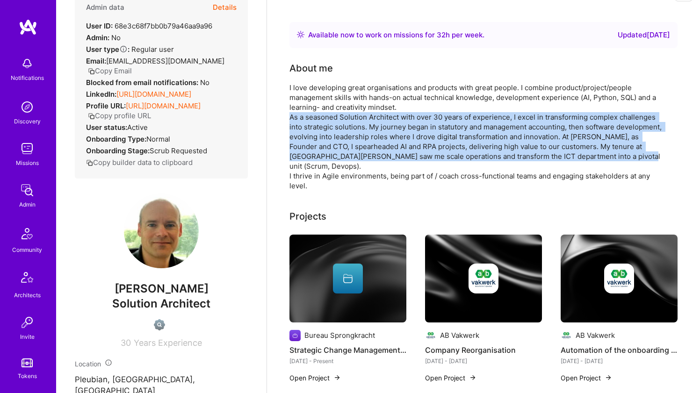
click at [359, 101] on div "I love developing great organisations and products with great people. I combine…" at bounding box center [476, 137] width 374 height 108
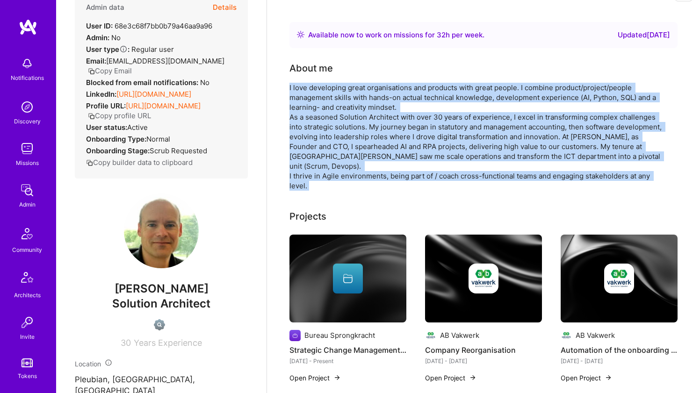
click at [359, 101] on div "I love developing great organisations and products with great people. I combine…" at bounding box center [476, 137] width 374 height 108
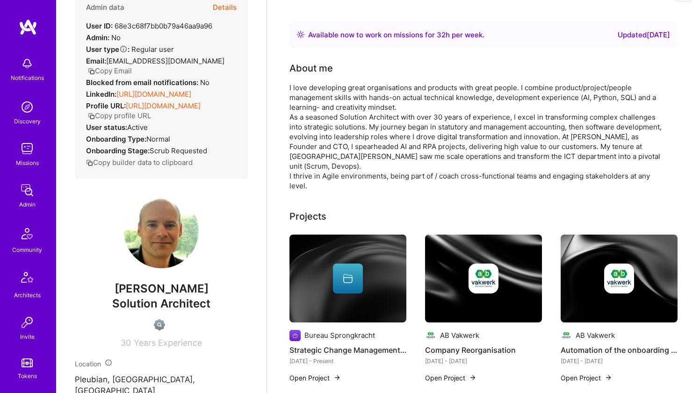
click at [359, 101] on div "I love developing great organisations and products with great people. I combine…" at bounding box center [476, 137] width 374 height 108
click at [343, 154] on div "I love developing great organisations and products with great people. I combine…" at bounding box center [476, 137] width 374 height 108
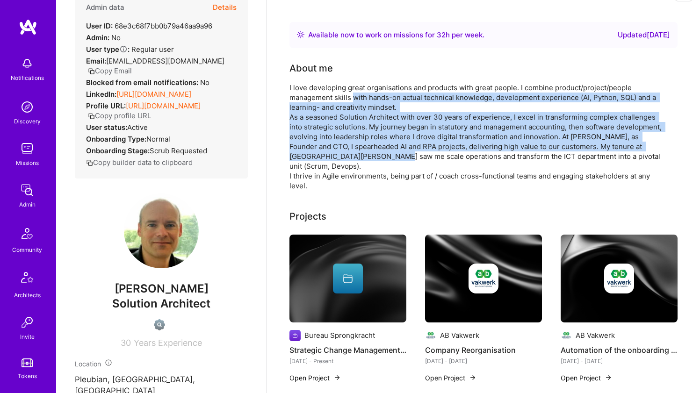
click at [343, 154] on div "I love developing great organisations and products with great people. I combine…" at bounding box center [476, 137] width 374 height 108
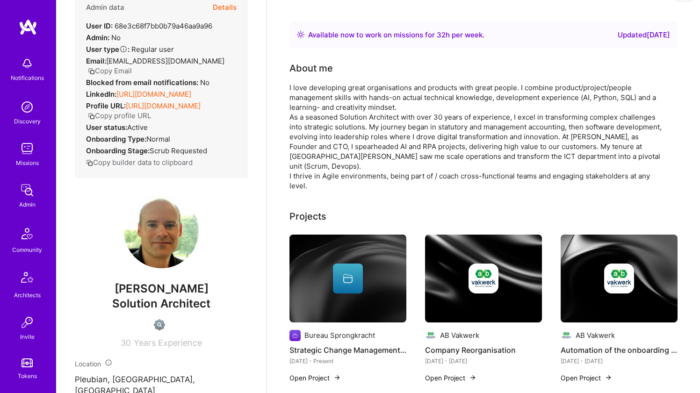
click at [343, 154] on div "I love developing great organisations and products with great people. I combine…" at bounding box center [476, 137] width 374 height 108
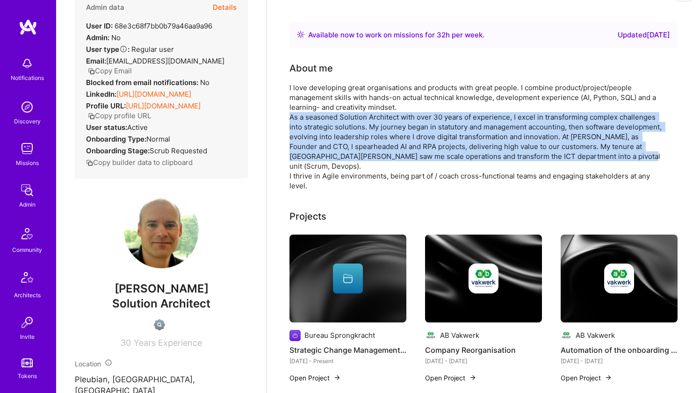
click at [353, 109] on div "I love developing great organisations and products with great people. I combine…" at bounding box center [476, 137] width 374 height 108
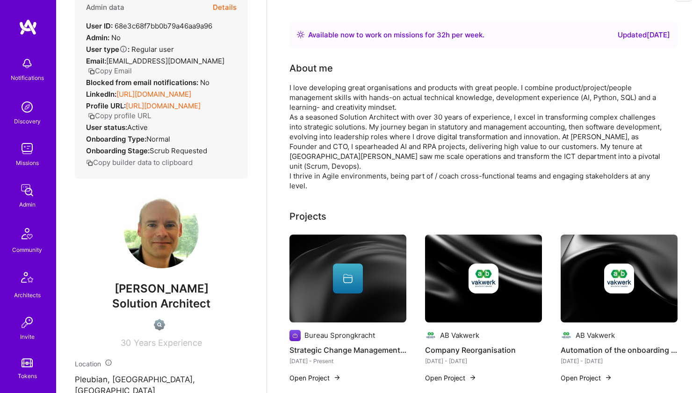
click at [353, 109] on div "I love developing great organisations and products with great people. I combine…" at bounding box center [476, 137] width 374 height 108
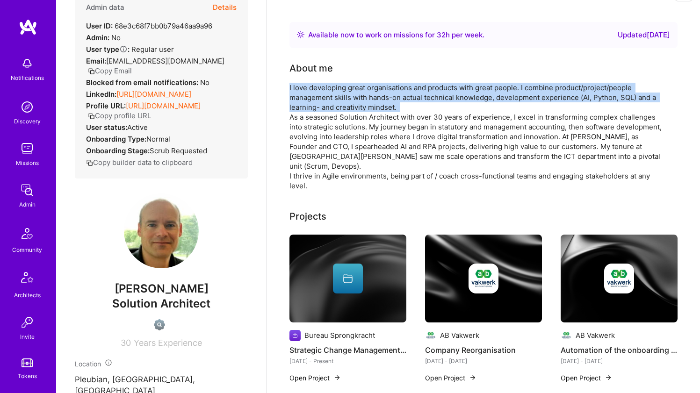
click at [343, 145] on div "I love developing great organisations and products with great people. I combine…" at bounding box center [476, 137] width 374 height 108
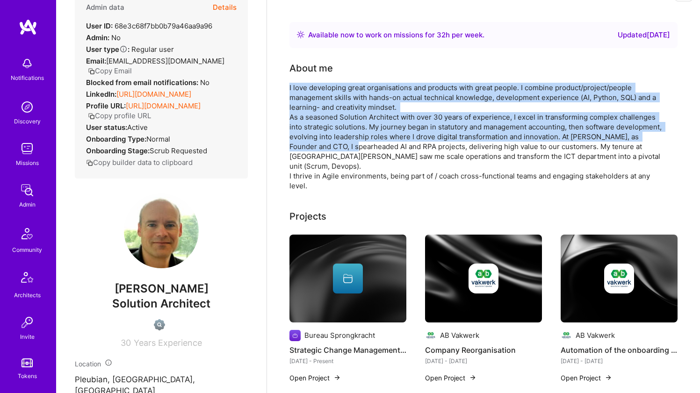
click at [343, 145] on div "I love developing great organisations and products with great people. I combine…" at bounding box center [476, 137] width 374 height 108
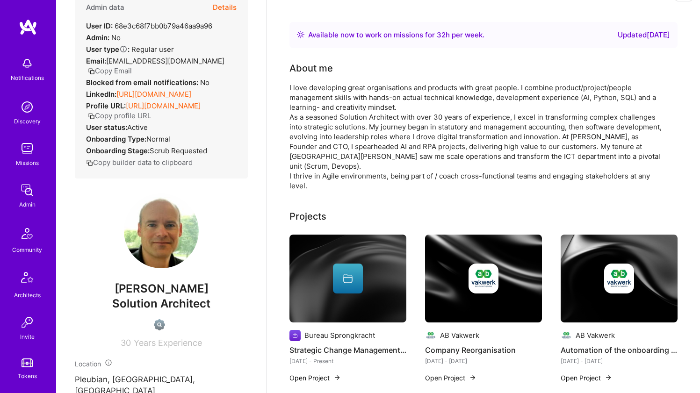
click at [343, 145] on div "I love developing great organisations and products with great people. I combine…" at bounding box center [476, 137] width 374 height 108
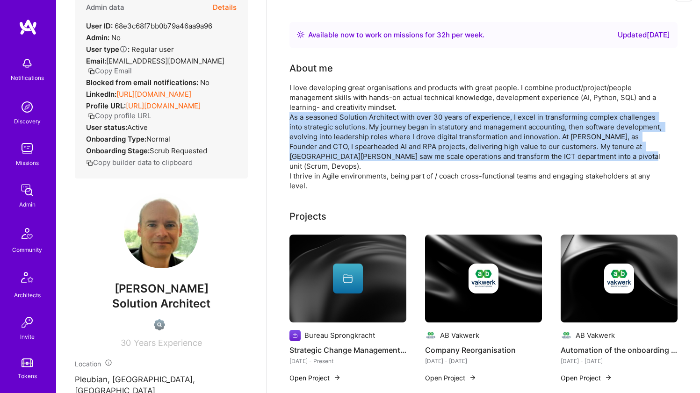
click at [353, 102] on div "I love developing great organisations and products with great people. I combine…" at bounding box center [476, 137] width 374 height 108
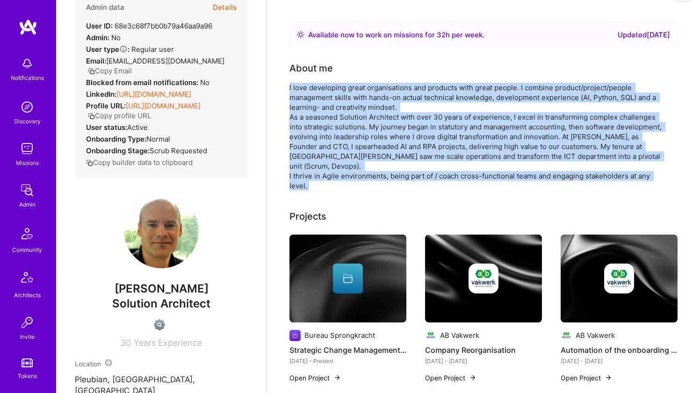
click at [353, 102] on div "I love developing great organisations and products with great people. I combine…" at bounding box center [476, 137] width 374 height 108
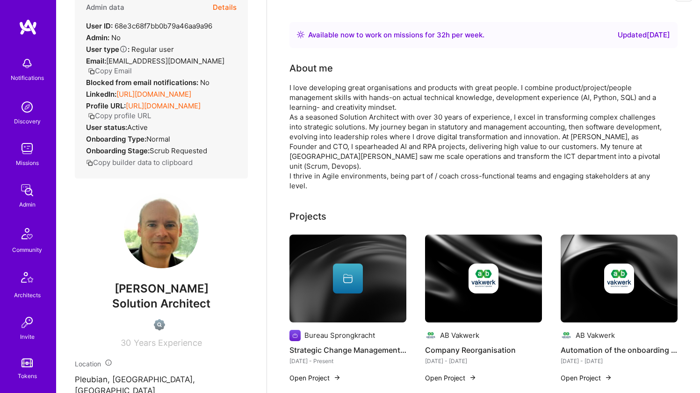
click at [353, 102] on div "I love developing great organisations and products with great people. I combine…" at bounding box center [476, 137] width 374 height 108
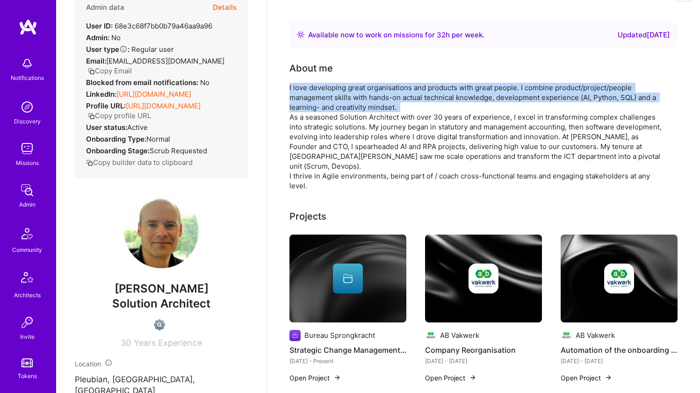
click at [339, 142] on div "I love developing great organisations and products with great people. I combine…" at bounding box center [476, 137] width 374 height 108
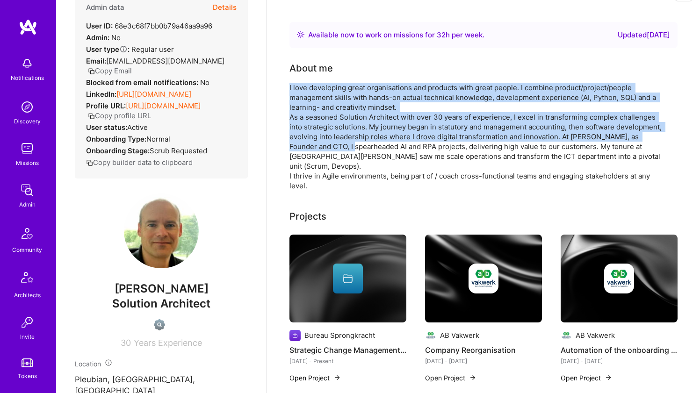
click at [339, 142] on div "I love developing great organisations and products with great people. I combine…" at bounding box center [476, 137] width 374 height 108
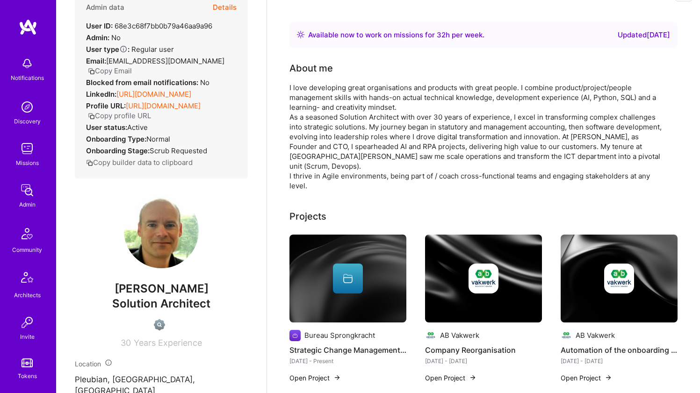
click at [339, 142] on div "I love developing great organisations and products with great people. I combine…" at bounding box center [476, 137] width 374 height 108
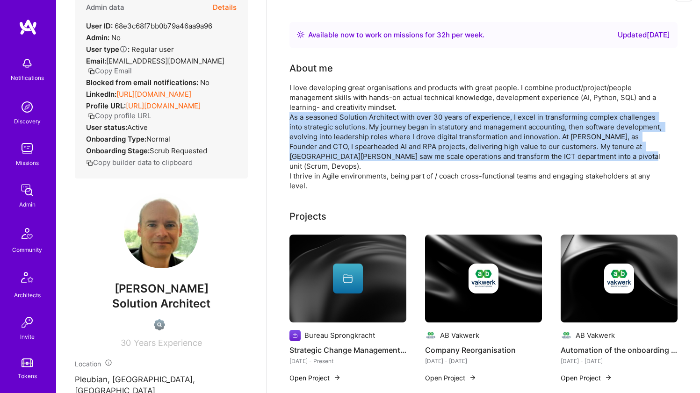
click at [347, 95] on div "I love developing great organisations and products with great people. I combine…" at bounding box center [476, 137] width 374 height 108
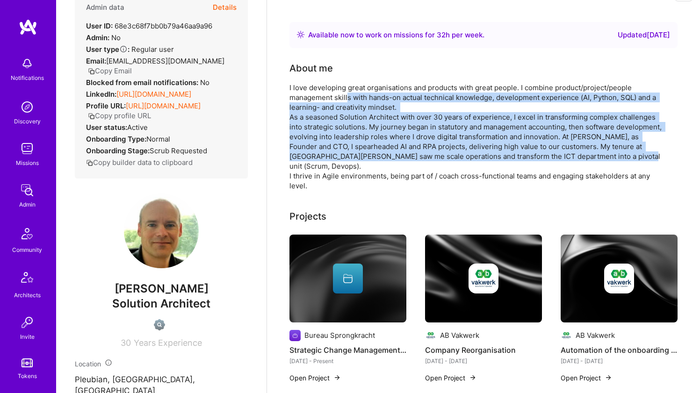
click at [347, 95] on div "I love developing great organisations and products with great people. I combine…" at bounding box center [476, 137] width 374 height 108
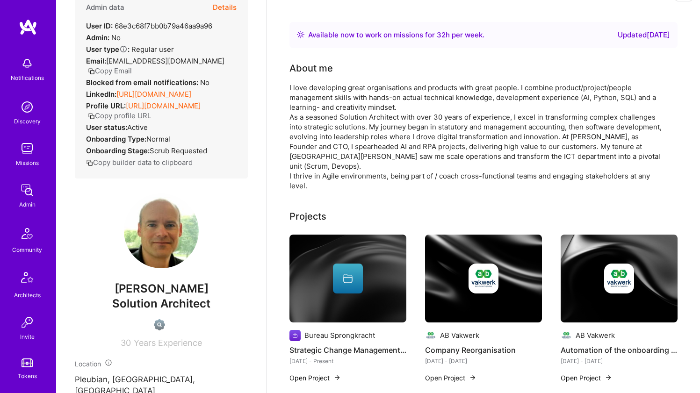
click at [347, 95] on div "I love developing great organisations and products with great people. I combine…" at bounding box center [476, 137] width 374 height 108
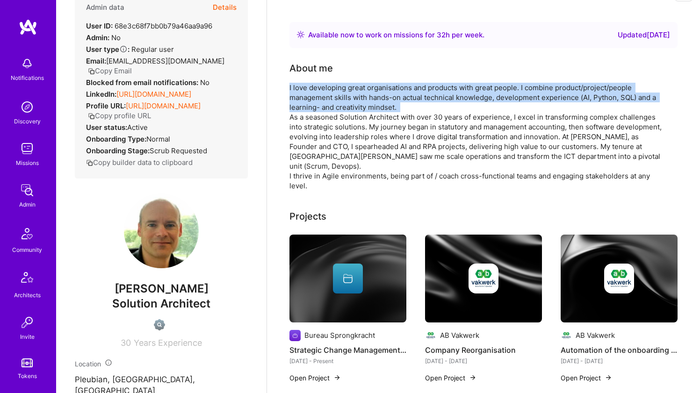
click at [341, 121] on div "I love developing great organisations and products with great people. I combine…" at bounding box center [476, 137] width 374 height 108
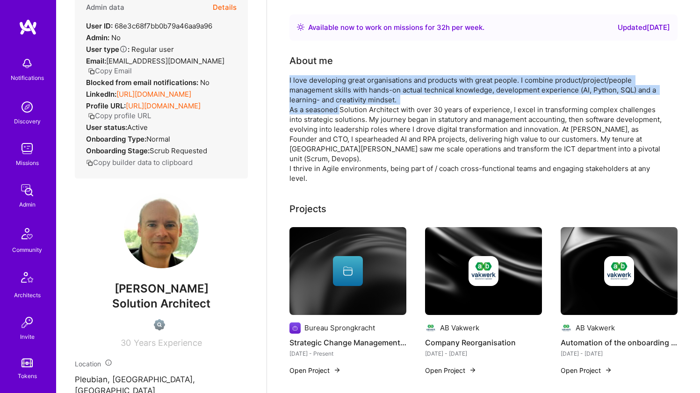
scroll to position [37, 0]
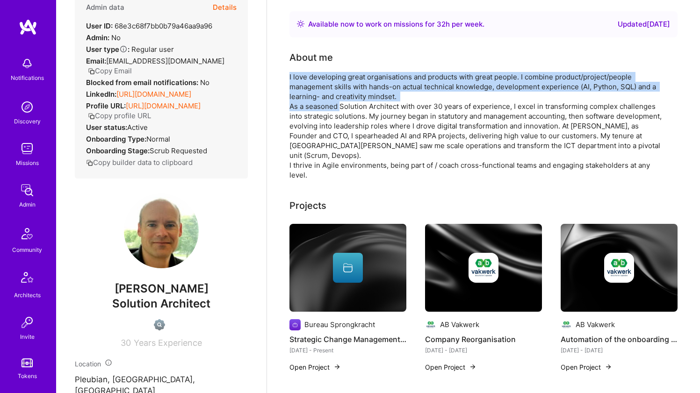
click at [341, 121] on div "I love developing great organisations and products with great people. I combine…" at bounding box center [476, 126] width 374 height 108
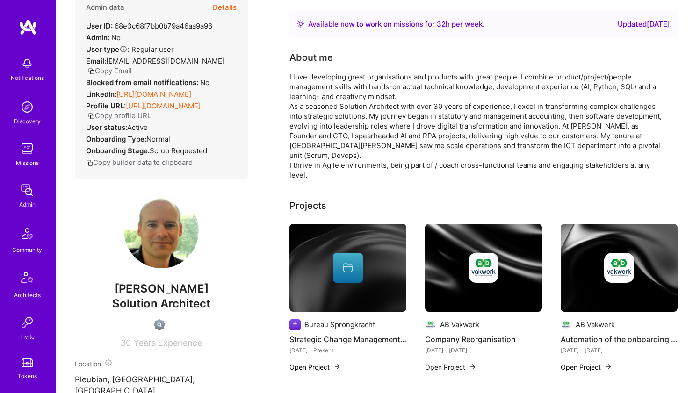
click at [341, 121] on div "I love developing great organisations and products with great people. I combine…" at bounding box center [476, 126] width 374 height 108
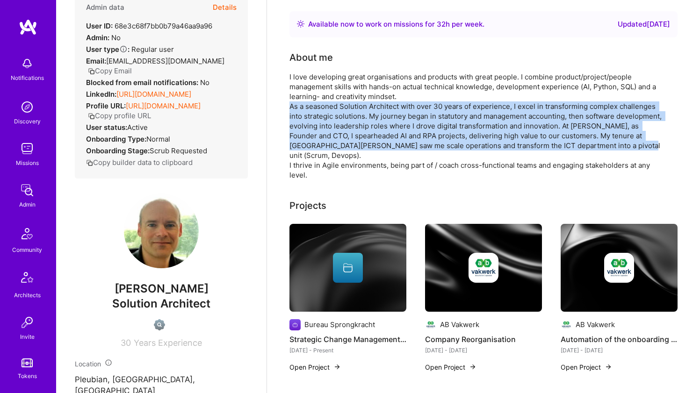
click at [353, 87] on div "I love developing great organisations and products with great people. I combine…" at bounding box center [476, 126] width 374 height 108
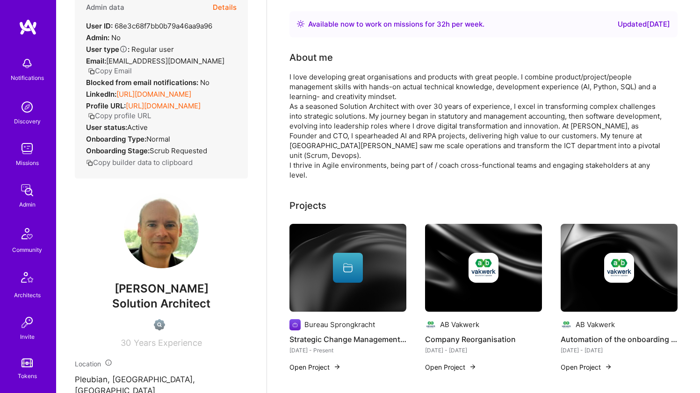
click at [353, 87] on div "I love developing great organisations and products with great people. I combine…" at bounding box center [476, 126] width 374 height 108
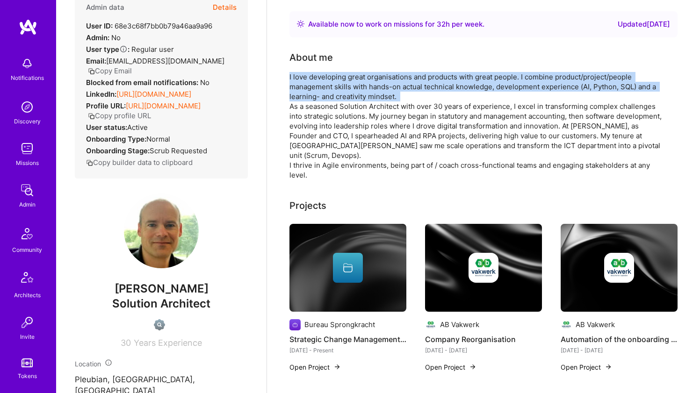
click at [332, 132] on div "I love developing great organisations and products with great people. I combine…" at bounding box center [476, 126] width 374 height 108
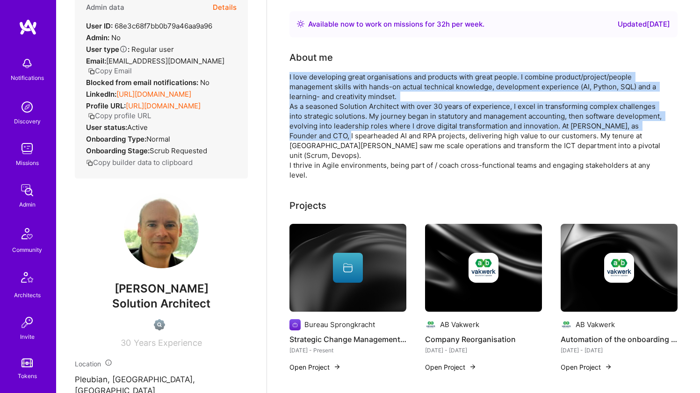
click at [332, 132] on div "I love developing great organisations and products with great people. I combine…" at bounding box center [476, 126] width 374 height 108
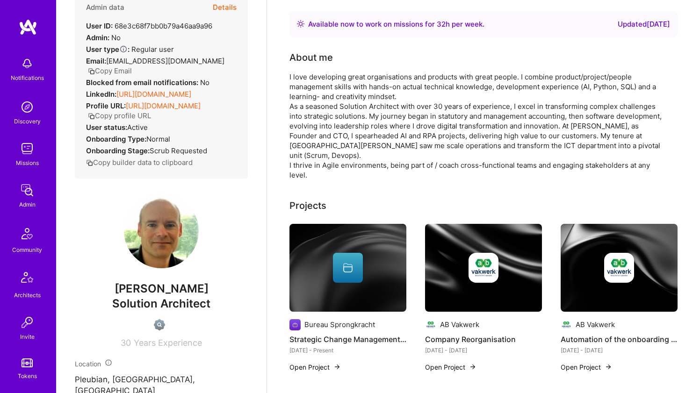
click at [332, 132] on div "I love developing great organisations and products with great people. I combine…" at bounding box center [476, 126] width 374 height 108
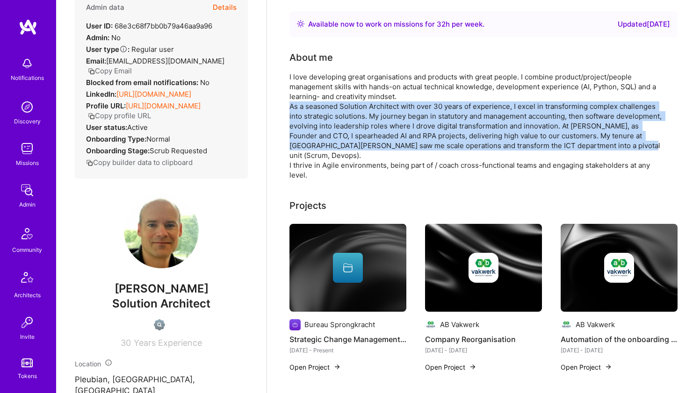
click at [342, 99] on div "I love developing great organisations and products with great people. I combine…" at bounding box center [476, 126] width 374 height 108
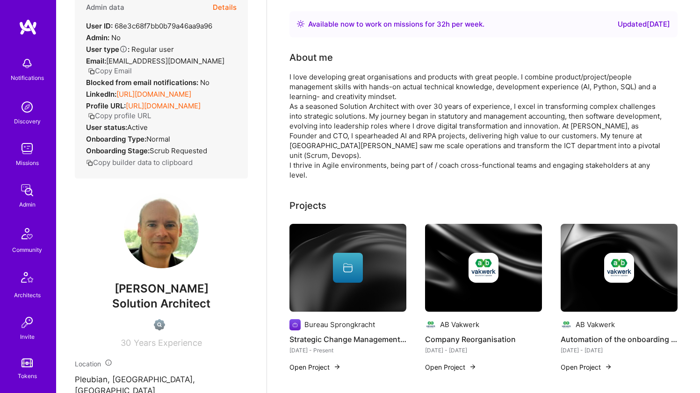
click at [342, 99] on div "I love developing great organisations and products with great people. I combine…" at bounding box center [476, 126] width 374 height 108
click at [335, 123] on div "I love developing great organisations and products with great people. I combine…" at bounding box center [476, 126] width 374 height 108
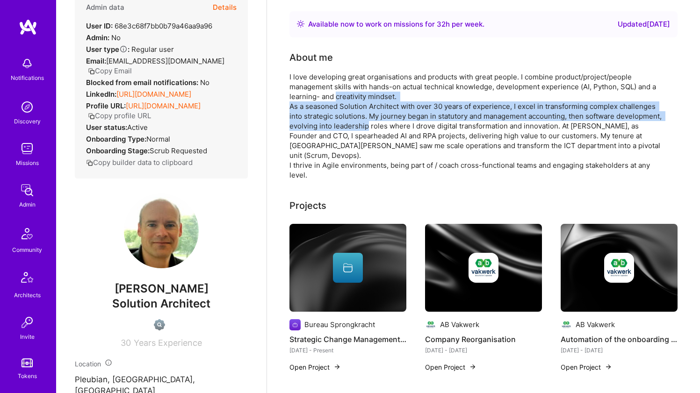
click at [335, 123] on div "I love developing great organisations and products with great people. I combine…" at bounding box center [476, 126] width 374 height 108
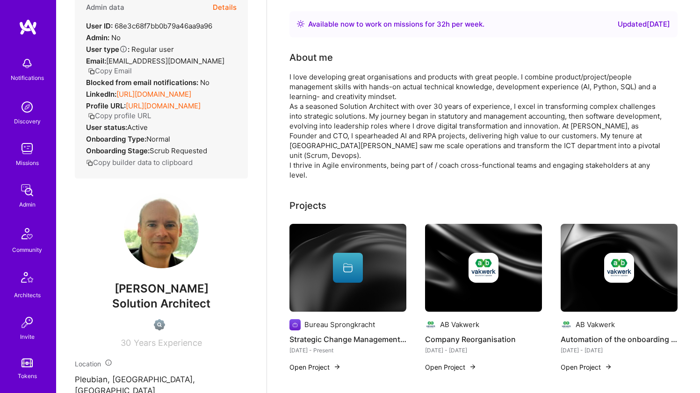
click at [335, 123] on div "I love developing great organisations and products with great people. I combine…" at bounding box center [476, 126] width 374 height 108
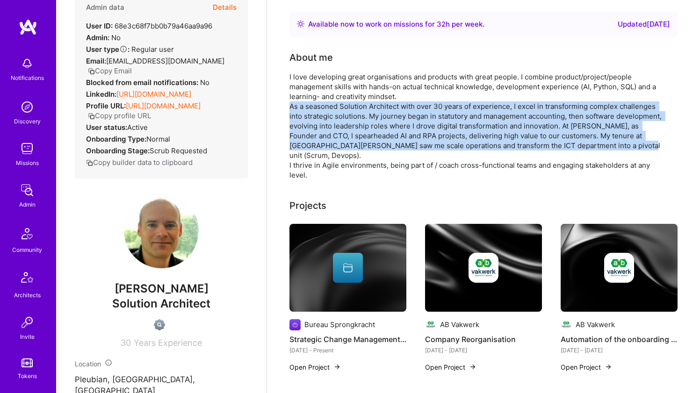
click at [346, 89] on div "I love developing great organisations and products with great people. I combine…" at bounding box center [476, 126] width 374 height 108
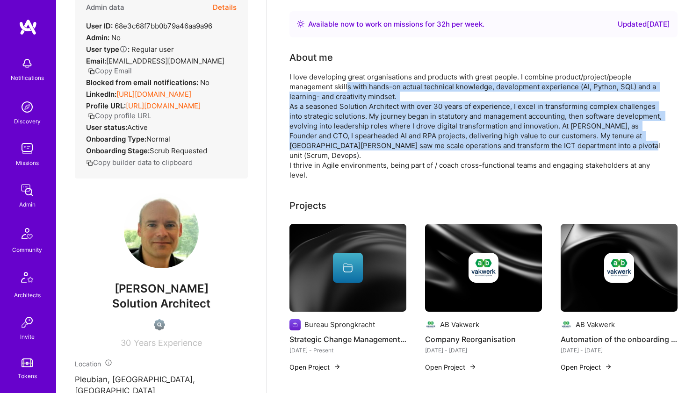
click at [346, 89] on div "I love developing great organisations and products with great people. I combine…" at bounding box center [476, 126] width 374 height 108
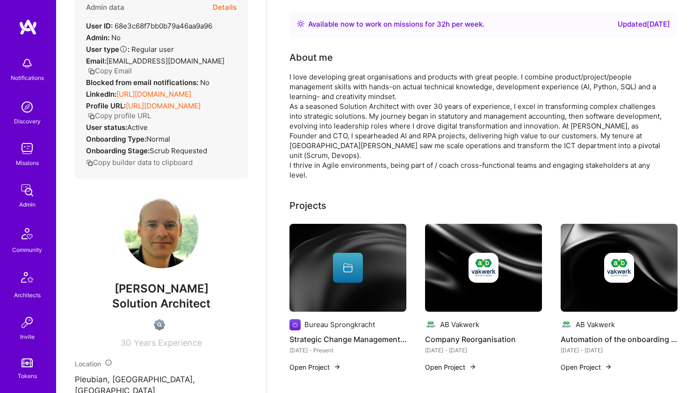
click at [346, 89] on div "I love developing great organisations and products with great people. I combine…" at bounding box center [476, 126] width 374 height 108
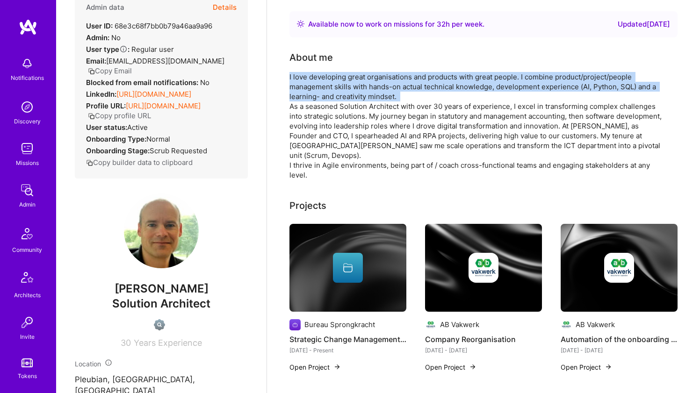
click at [340, 113] on div "I love developing great organisations and products with great people. I combine…" at bounding box center [476, 126] width 374 height 108
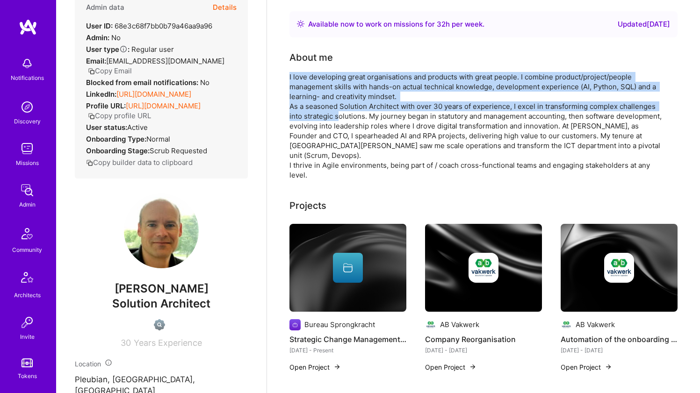
click at [340, 113] on div "I love developing great organisations and products with great people. I combine…" at bounding box center [476, 126] width 374 height 108
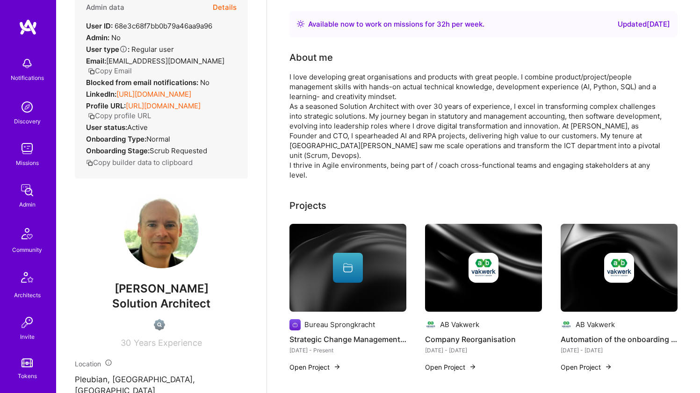
click at [340, 113] on div "I love developing great organisations and products with great people. I combine…" at bounding box center [476, 126] width 374 height 108
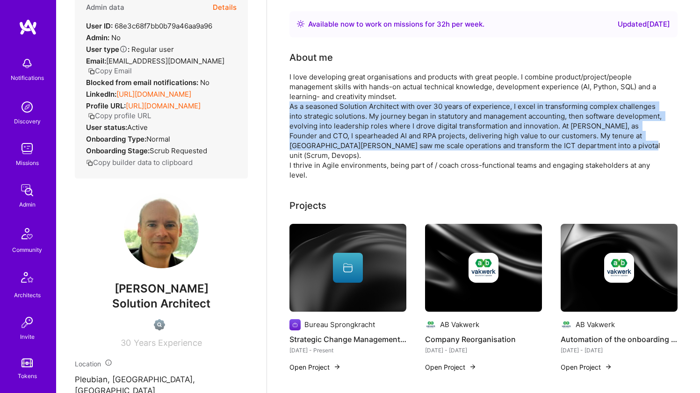
click at [346, 89] on div "I love developing great organisations and products with great people. I combine…" at bounding box center [476, 126] width 374 height 108
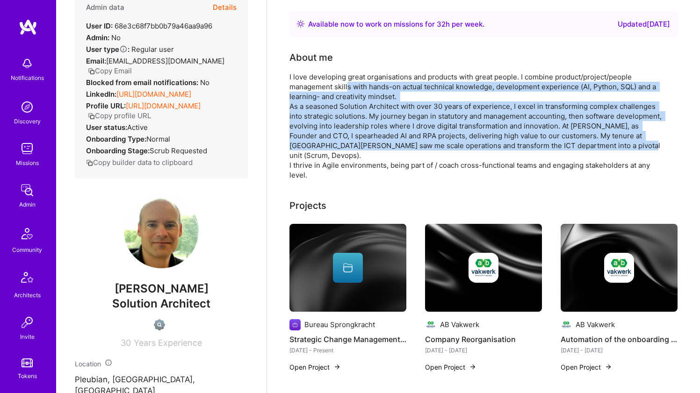
click at [346, 89] on div "I love developing great organisations and products with great people. I combine…" at bounding box center [476, 126] width 374 height 108
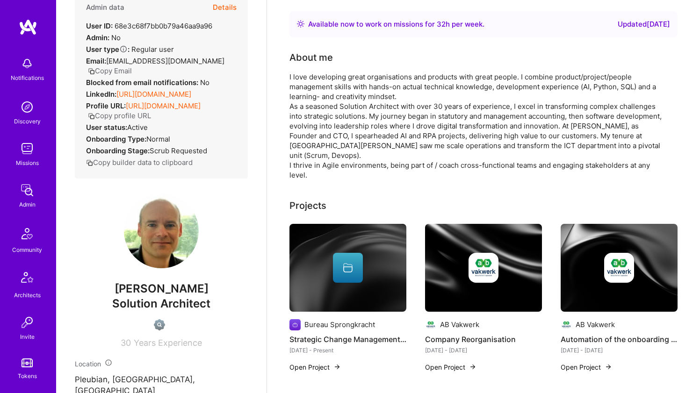
click at [346, 89] on div "I love developing great organisations and products with great people. I combine…" at bounding box center [476, 126] width 374 height 108
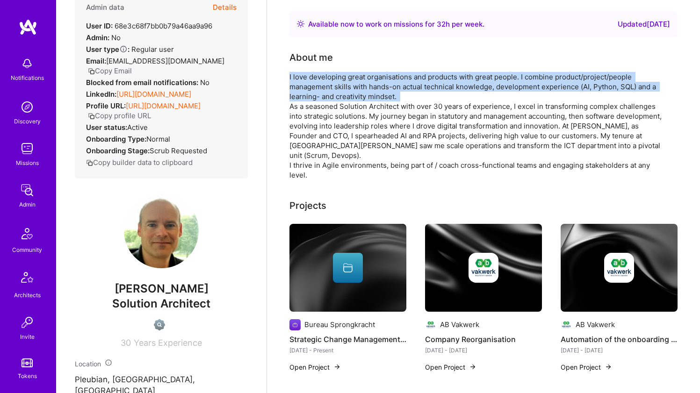
click at [339, 113] on div "I love developing great organisations and products with great people. I combine…" at bounding box center [476, 126] width 374 height 108
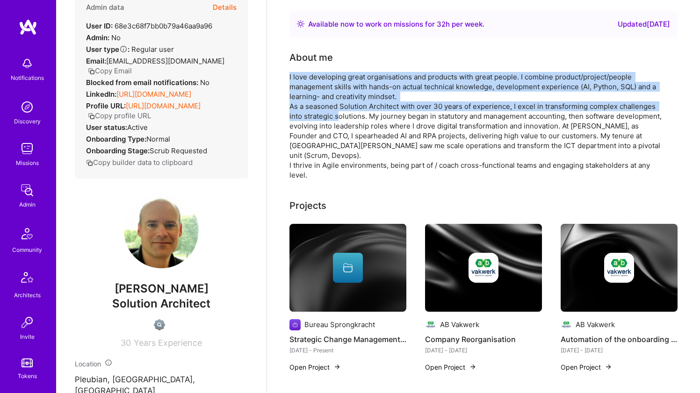
click at [339, 113] on div "I love developing great organisations and products with great people. I combine…" at bounding box center [476, 126] width 374 height 108
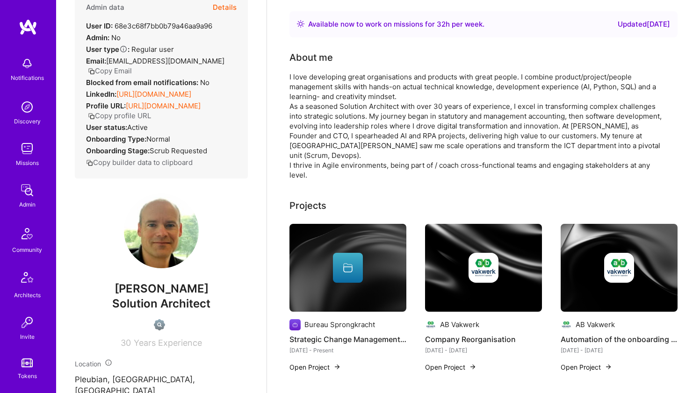
click at [339, 113] on div "I love developing great organisations and products with great people. I combine…" at bounding box center [476, 126] width 374 height 108
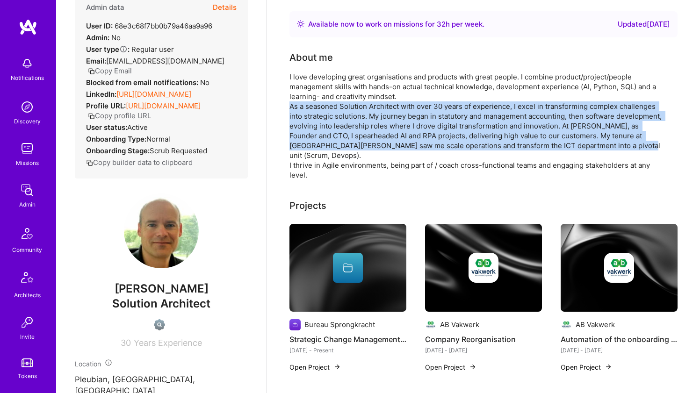
click at [342, 95] on div "I love developing great organisations and products with great people. I combine…" at bounding box center [476, 126] width 374 height 108
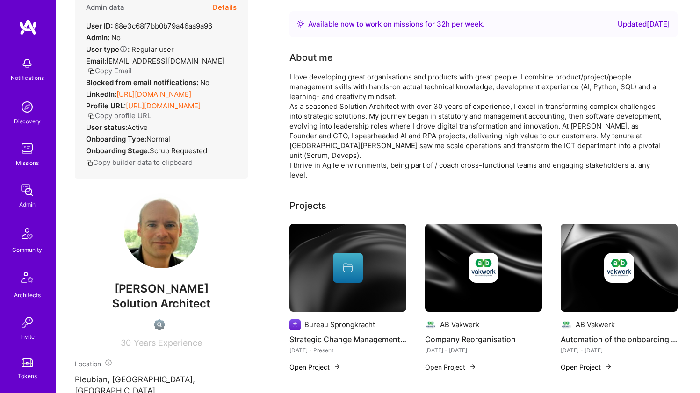
click at [342, 95] on div "I love developing great organisations and products with great people. I combine…" at bounding box center [476, 126] width 374 height 108
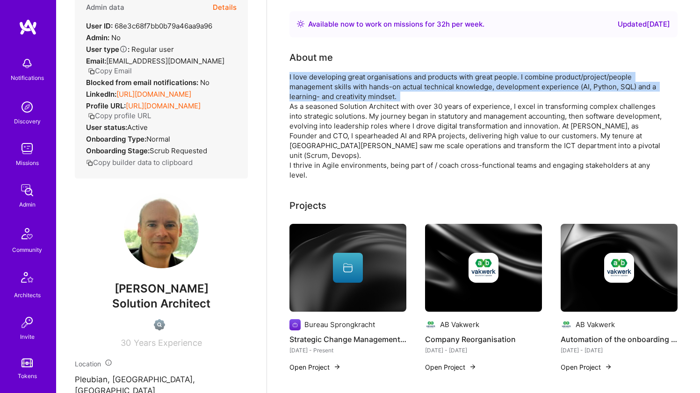
click at [342, 95] on div "I love developing great organisations and products with great people. I combine…" at bounding box center [476, 126] width 374 height 108
click at [339, 111] on div "I love developing great organisations and products with great people. I combine…" at bounding box center [476, 126] width 374 height 108
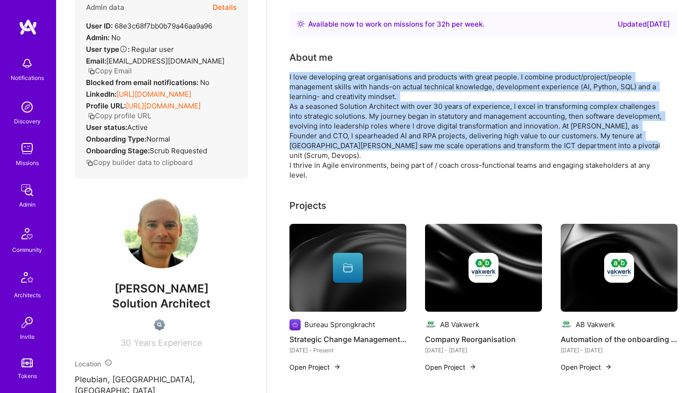
click at [339, 111] on div "I love developing great organisations and products with great people. I combine…" at bounding box center [476, 126] width 374 height 108
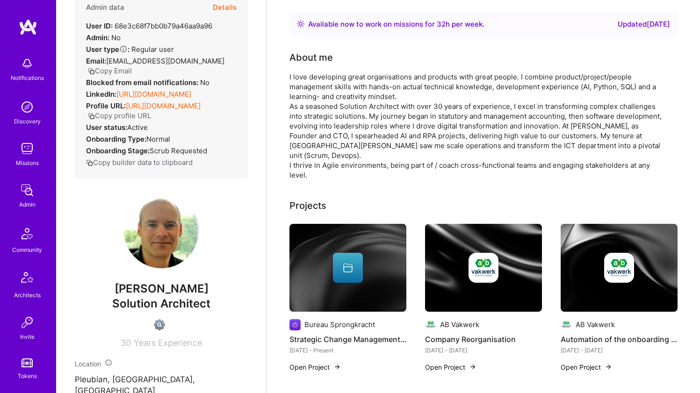
click at [339, 111] on div "I love developing great organisations and products with great people. I combine…" at bounding box center [476, 126] width 374 height 108
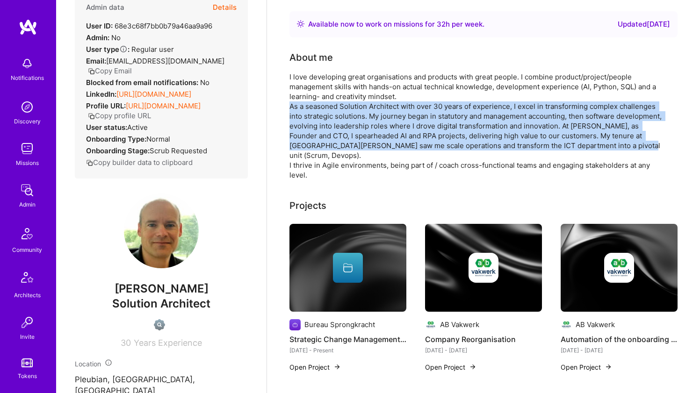
click at [348, 89] on div "I love developing great organisations and products with great people. I combine…" at bounding box center [476, 126] width 374 height 108
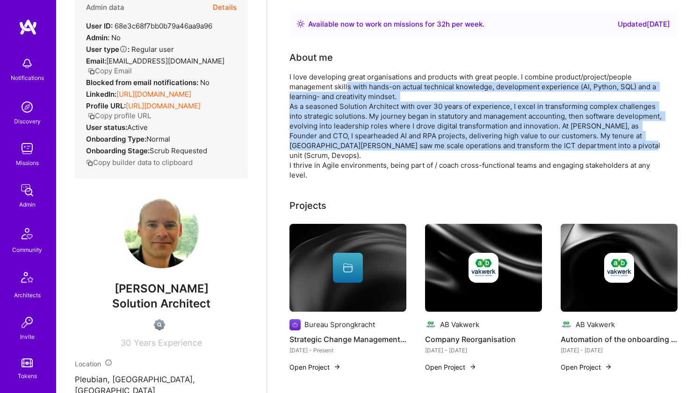
click at [348, 89] on div "I love developing great organisations and products with great people. I combine…" at bounding box center [476, 126] width 374 height 108
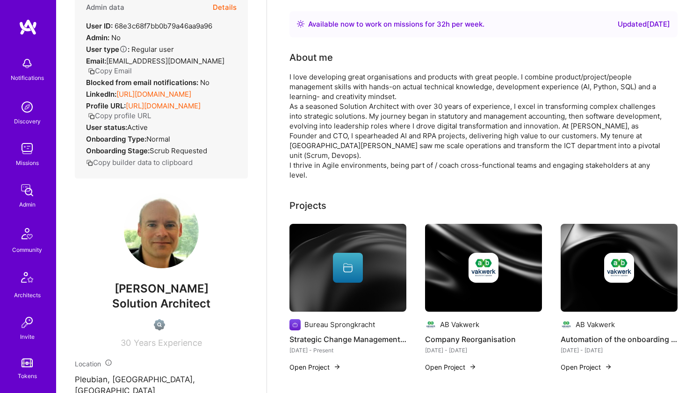
click at [348, 89] on div "I love developing great organisations and products with great people. I combine…" at bounding box center [476, 126] width 374 height 108
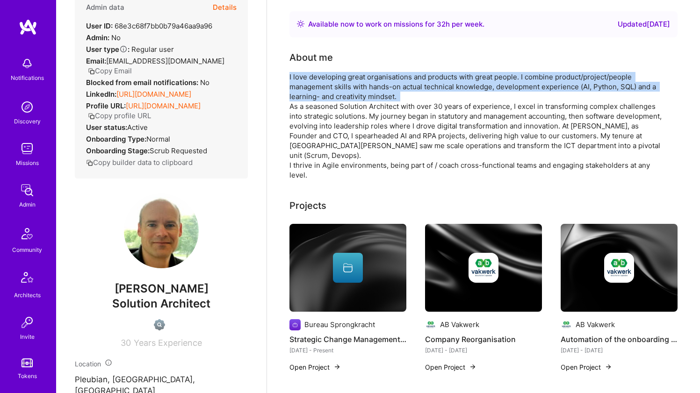
click at [339, 118] on div "I love developing great organisations and products with great people. I combine…" at bounding box center [476, 126] width 374 height 108
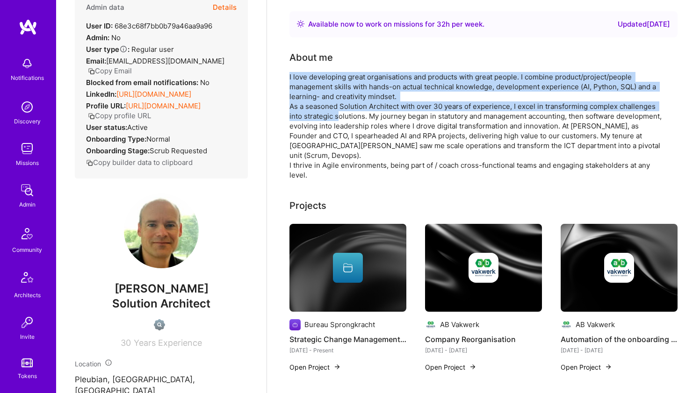
click at [339, 118] on div "I love developing great organisations and products with great people. I combine…" at bounding box center [476, 126] width 374 height 108
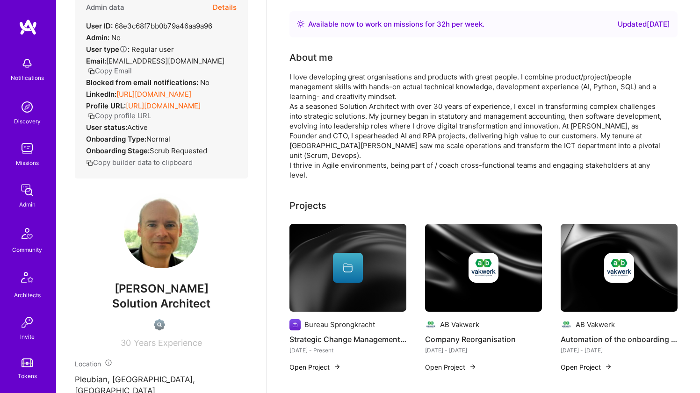
click at [339, 118] on div "I love developing great organisations and products with great people. I combine…" at bounding box center [476, 126] width 374 height 108
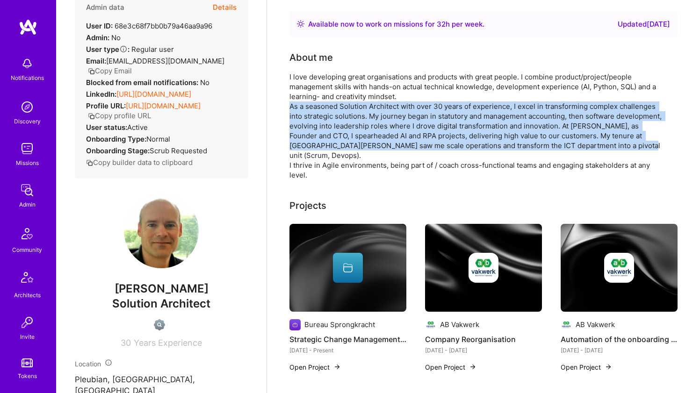
click at [351, 80] on div "I love developing great organisations and products with great people. I combine…" at bounding box center [476, 126] width 374 height 108
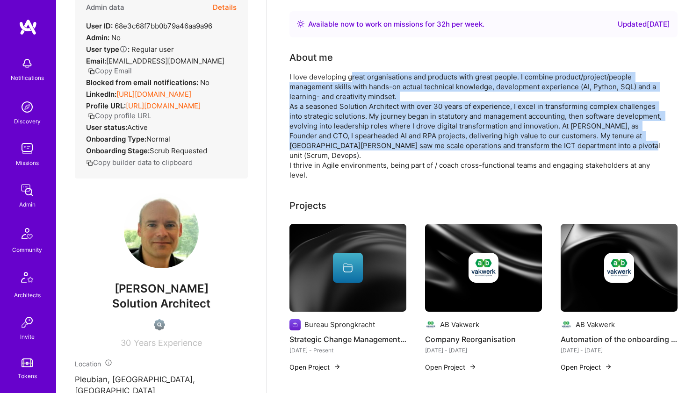
click at [351, 80] on div "I love developing great organisations and products with great people. I combine…" at bounding box center [476, 126] width 374 height 108
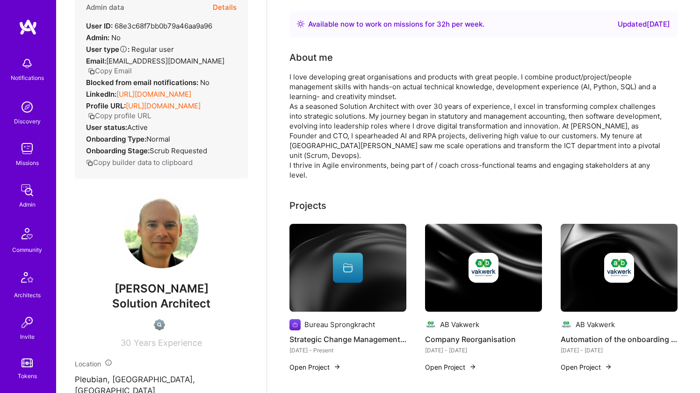
click at [351, 80] on div "I love developing great organisations and products with great people. I combine…" at bounding box center [476, 126] width 374 height 108
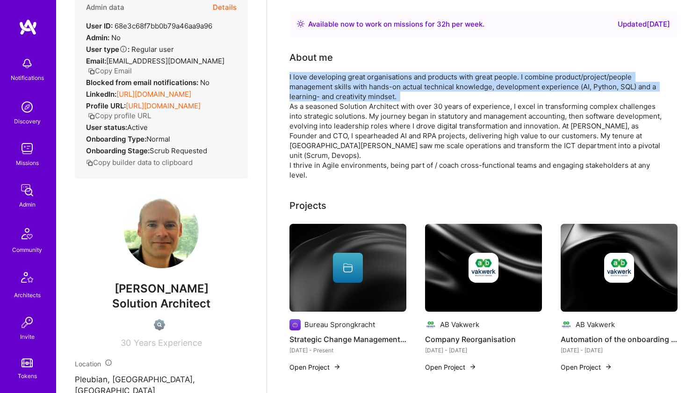
click at [345, 100] on div "I love developing great organisations and products with great people. I combine…" at bounding box center [476, 126] width 374 height 108
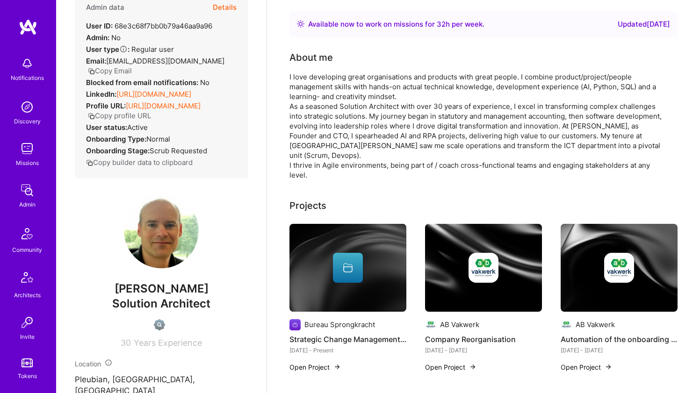
click at [345, 100] on div "I love developing great organisations and products with great people. I combine…" at bounding box center [476, 126] width 374 height 108
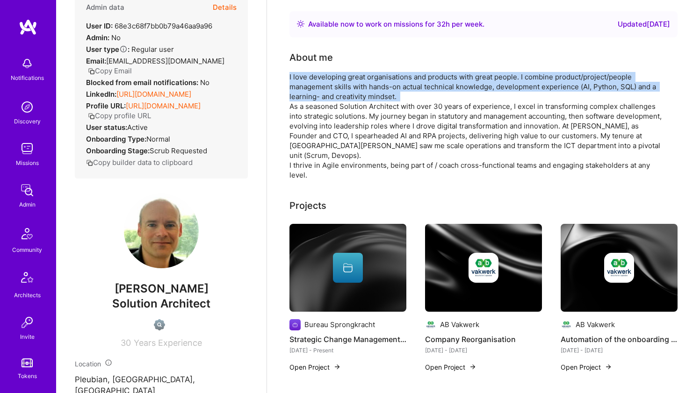
click at [343, 110] on div "I love developing great organisations and products with great people. I combine…" at bounding box center [476, 126] width 374 height 108
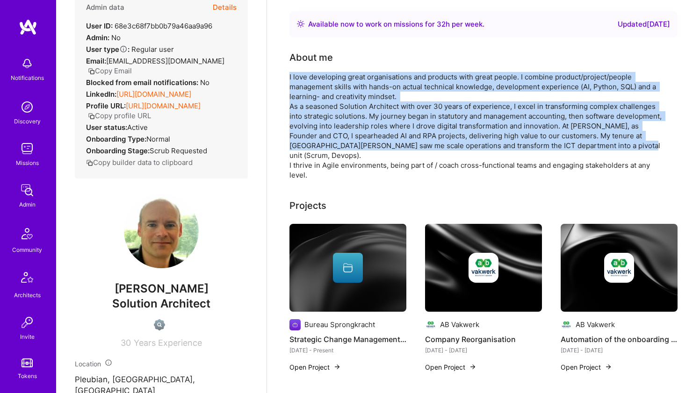
click at [343, 110] on div "I love developing great organisations and products with great people. I combine…" at bounding box center [476, 126] width 374 height 108
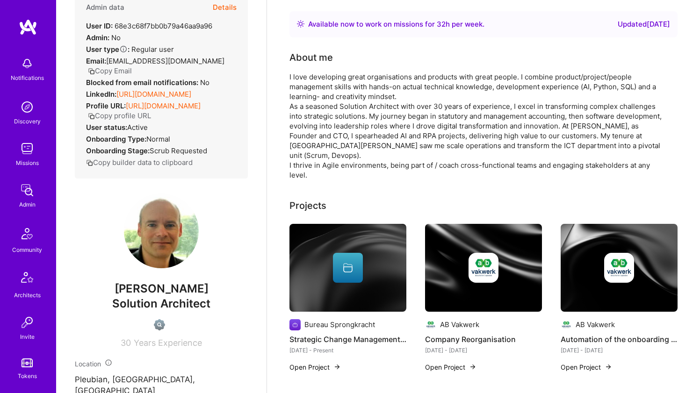
click at [343, 110] on div "I love developing great organisations and products with great people. I combine…" at bounding box center [476, 126] width 374 height 108
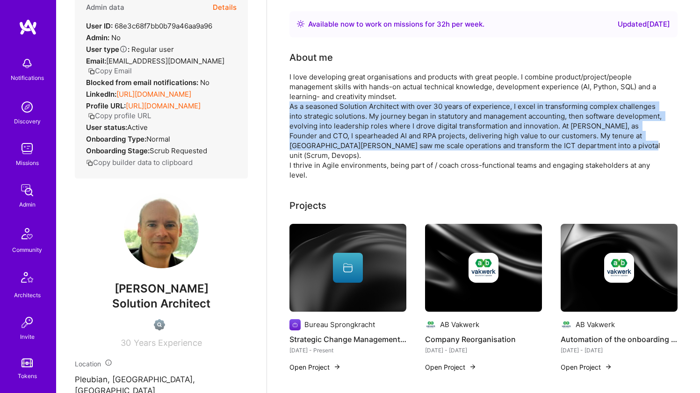
click at [354, 79] on div "I love developing great organisations and products with great people. I combine…" at bounding box center [476, 126] width 374 height 108
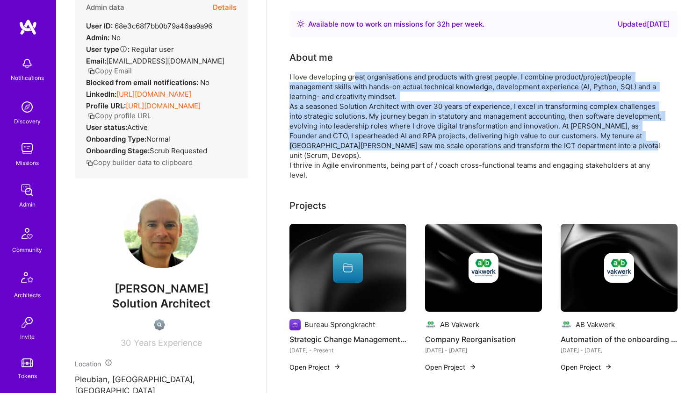
click at [346, 99] on div "I love developing great organisations and products with great people. I combine…" at bounding box center [476, 126] width 374 height 108
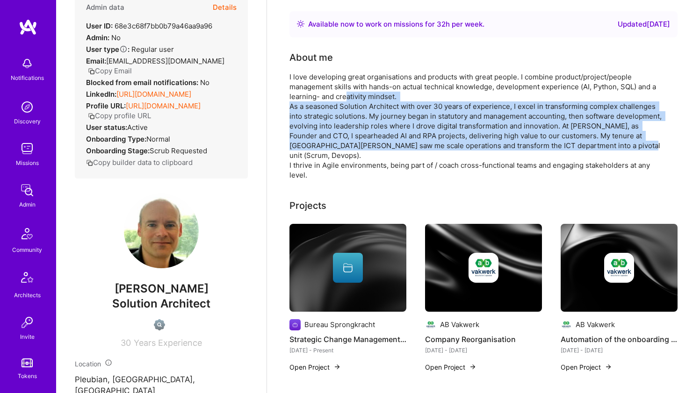
click at [350, 85] on div "I love developing great organisations and products with great people. I combine…" at bounding box center [476, 126] width 374 height 108
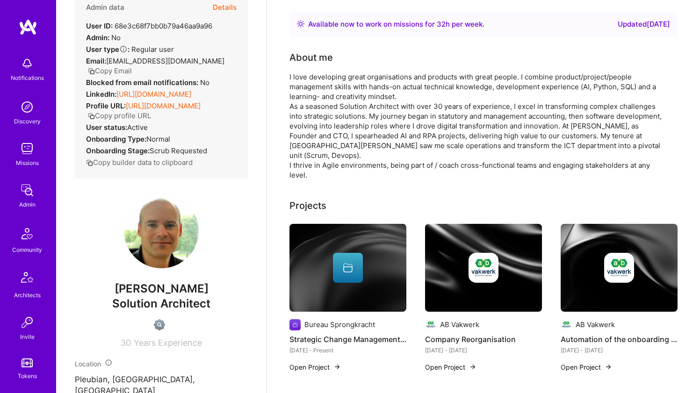
click at [350, 85] on div "I love developing great organisations and products with great people. I combine…" at bounding box center [476, 126] width 374 height 108
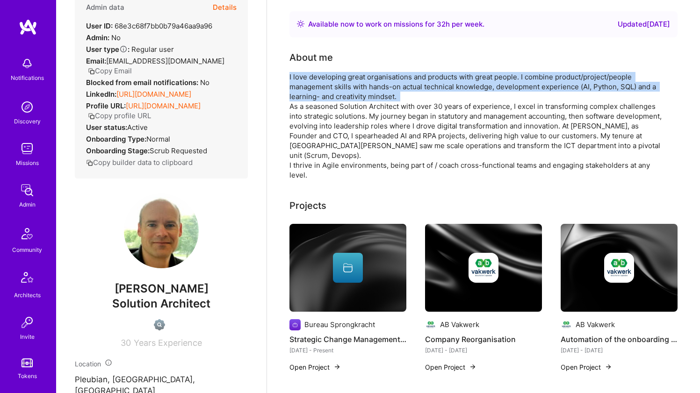
click at [345, 102] on div "I love developing great organisations and products with great people. I combine…" at bounding box center [476, 126] width 374 height 108
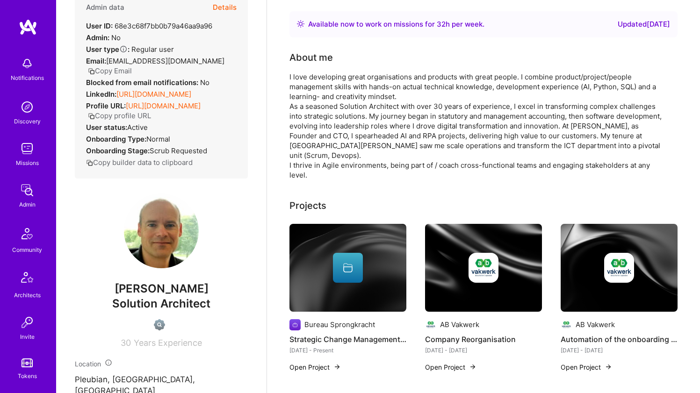
click at [345, 102] on div "I love developing great organisations and products with great people. I combine…" at bounding box center [476, 126] width 374 height 108
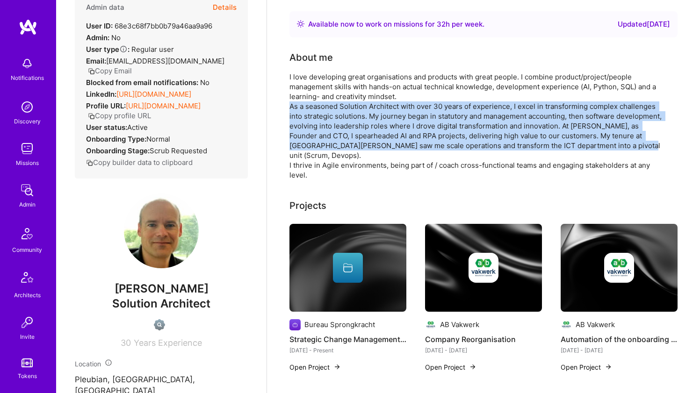
click at [351, 83] on div "I love developing great organisations and products with great people. I combine…" at bounding box center [476, 126] width 374 height 108
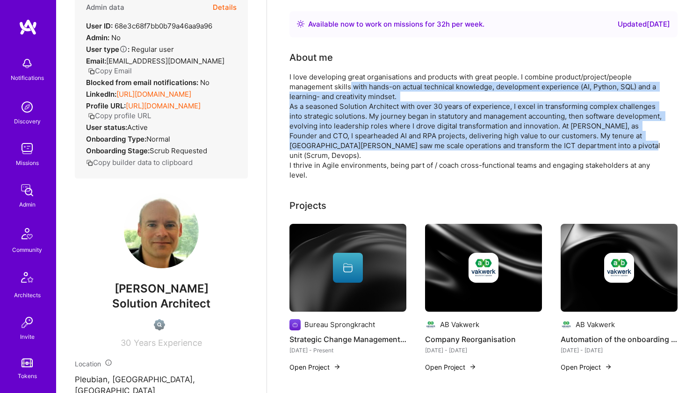
click at [351, 83] on div "I love developing great organisations and products with great people. I combine…" at bounding box center [476, 126] width 374 height 108
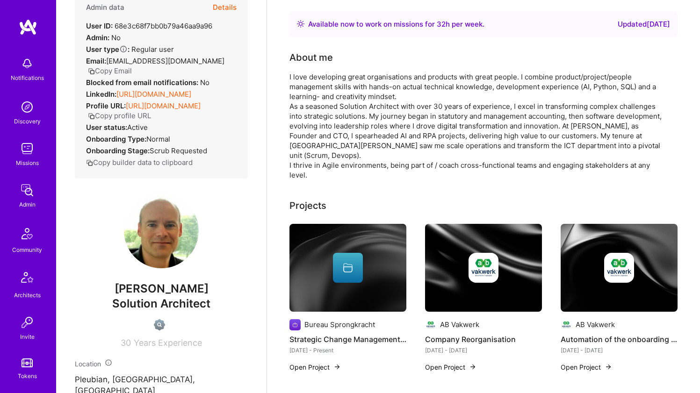
click at [351, 83] on div "I love developing great organisations and products with great people. I combine…" at bounding box center [476, 126] width 374 height 108
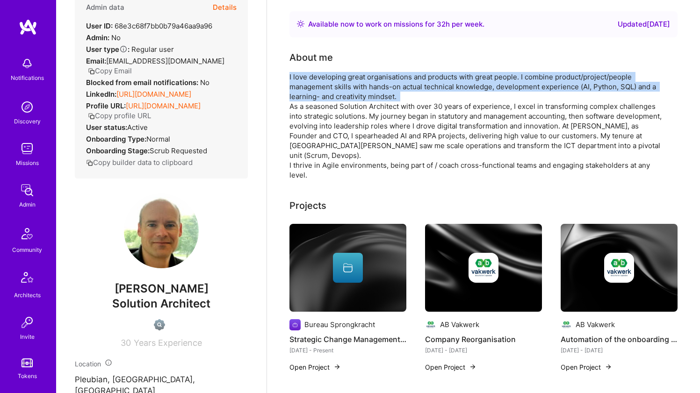
click at [343, 105] on div "I love developing great organisations and products with great people. I combine…" at bounding box center [476, 126] width 374 height 108
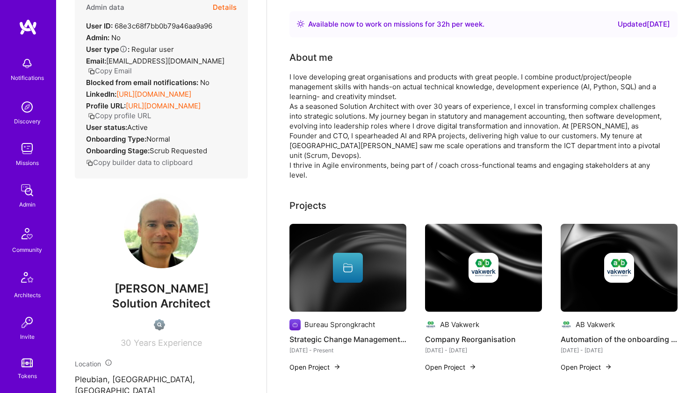
click at [343, 105] on div "I love developing great organisations and products with great people. I combine…" at bounding box center [476, 126] width 374 height 108
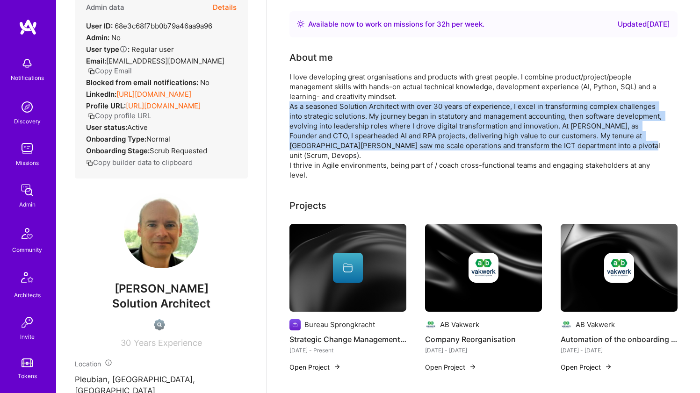
click at [348, 93] on div "I love developing great organisations and products with great people. I combine…" at bounding box center [476, 126] width 374 height 108
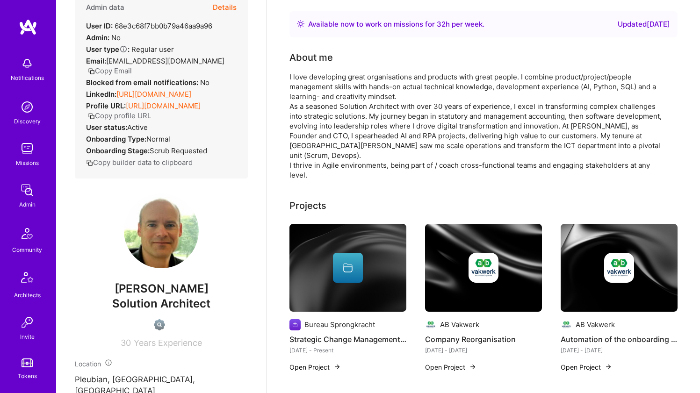
click at [348, 93] on div "I love developing great organisations and products with great people. I combine…" at bounding box center [476, 126] width 374 height 108
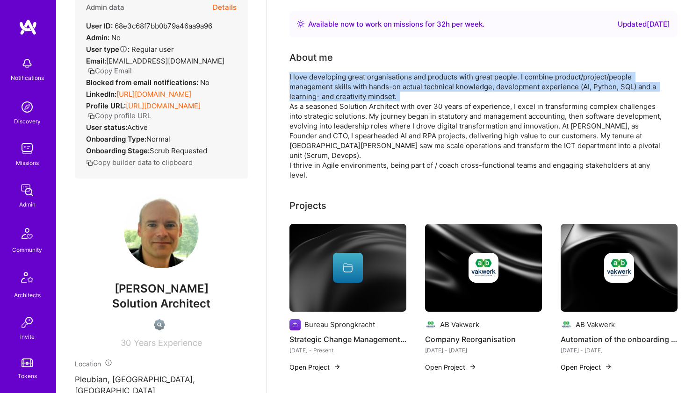
click at [341, 115] on div "I love developing great organisations and products with great people. I combine…" at bounding box center [476, 126] width 374 height 108
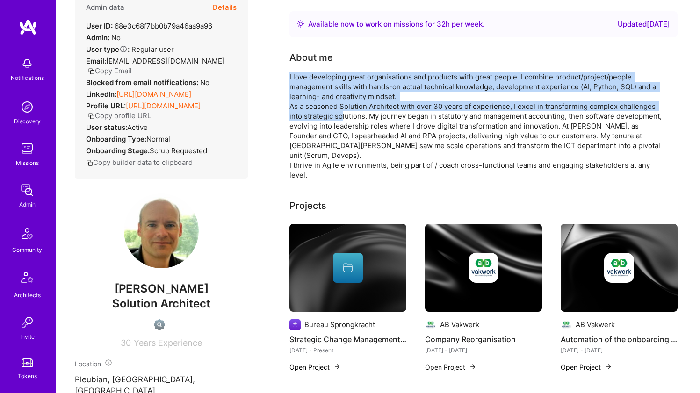
click at [341, 115] on div "I love developing great organisations and products with great people. I combine…" at bounding box center [476, 126] width 374 height 108
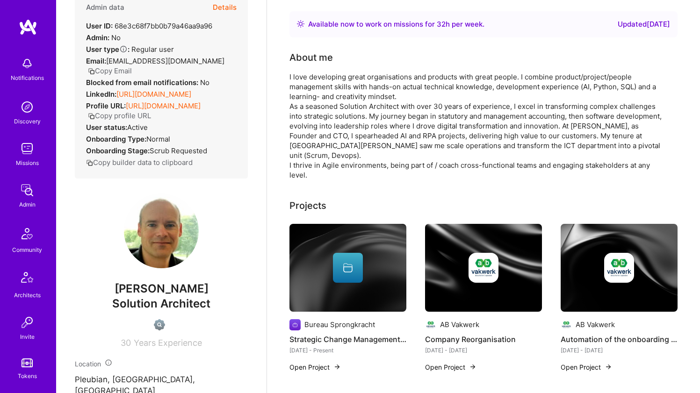
click at [341, 115] on div "I love developing great organisations and products with great people. I combine…" at bounding box center [476, 126] width 374 height 108
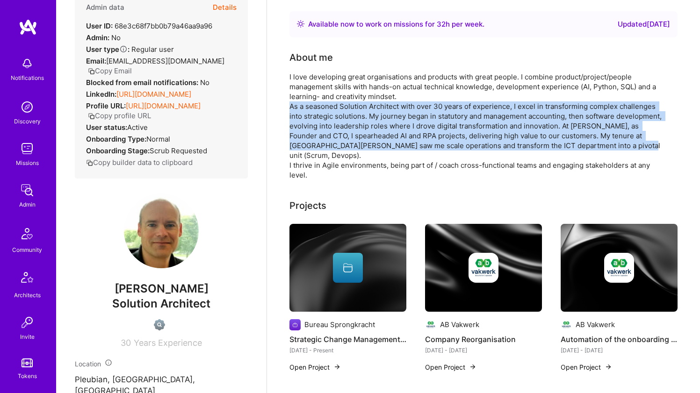
click at [347, 98] on div "I love developing great organisations and products with great people. I combine…" at bounding box center [476, 126] width 374 height 108
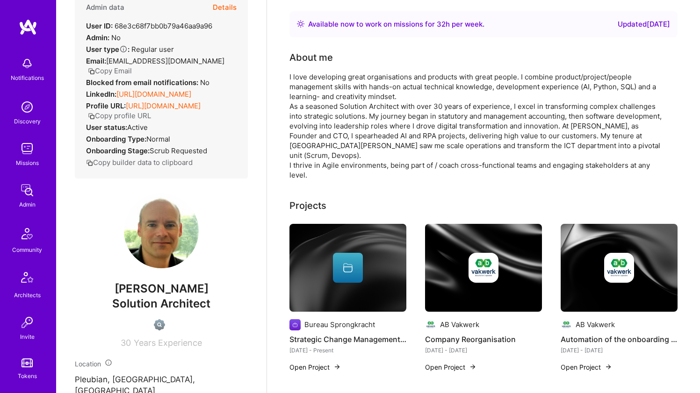
click at [347, 98] on div "I love developing great organisations and products with great people. I combine…" at bounding box center [476, 126] width 374 height 108
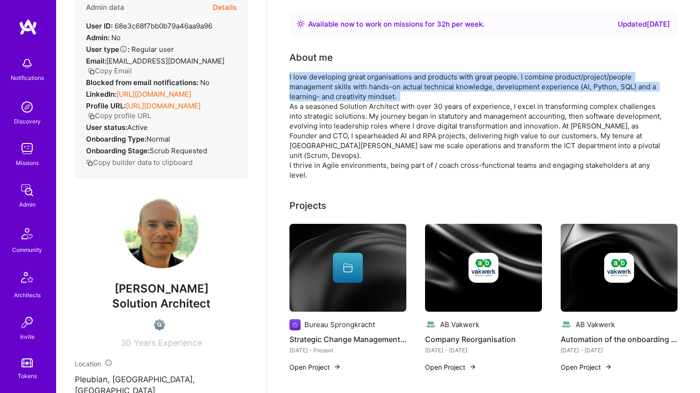
click at [340, 124] on div "I love developing great organisations and products with great people. I combine…" at bounding box center [476, 126] width 374 height 108
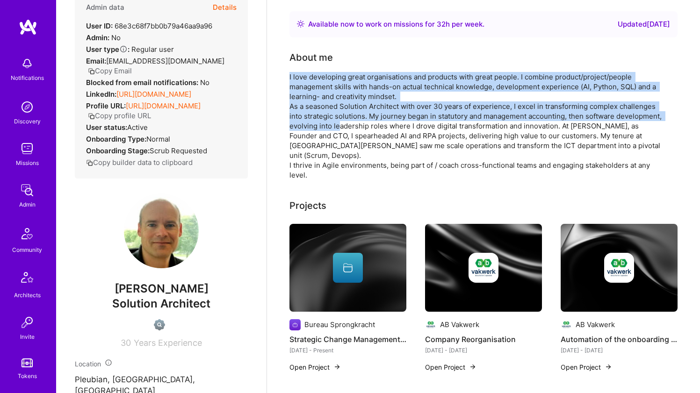
click at [340, 124] on div "I love developing great organisations and products with great people. I combine…" at bounding box center [476, 126] width 374 height 108
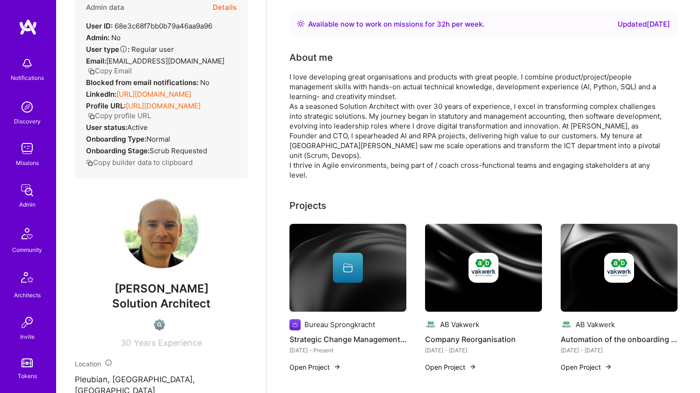
click at [340, 124] on div "I love developing great organisations and products with great people. I combine…" at bounding box center [476, 126] width 374 height 108
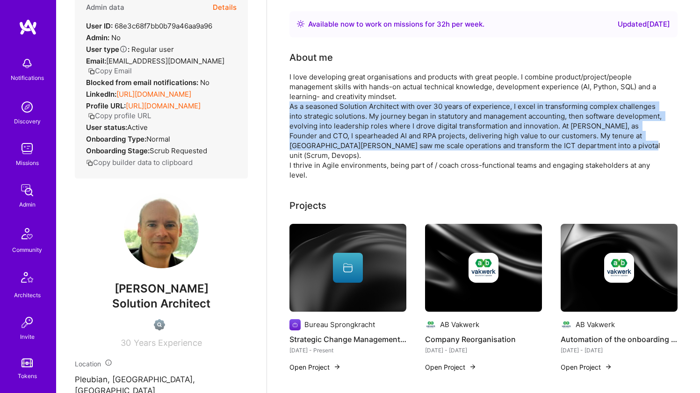
click at [350, 97] on div "I love developing great organisations and products with great people. I combine…" at bounding box center [476, 126] width 374 height 108
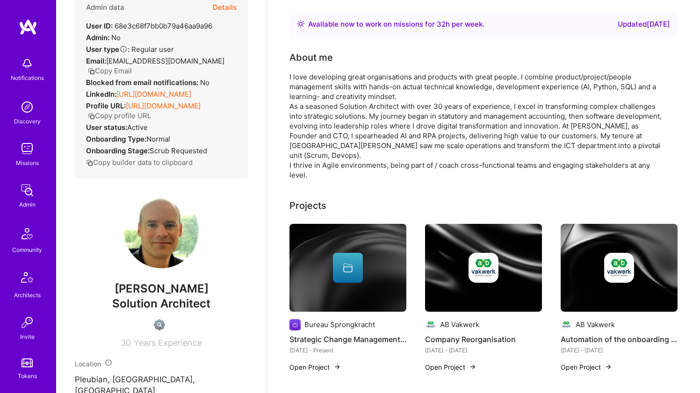
click at [350, 97] on div "I love developing great organisations and products with great people. I combine…" at bounding box center [476, 126] width 374 height 108
click at [340, 130] on div "I love developing great organisations and products with great people. I combine…" at bounding box center [476, 126] width 374 height 108
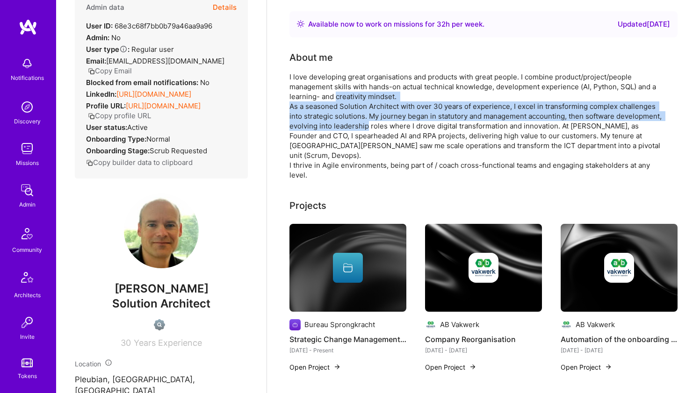
click at [340, 130] on div "I love developing great organisations and products with great people. I combine…" at bounding box center [476, 126] width 374 height 108
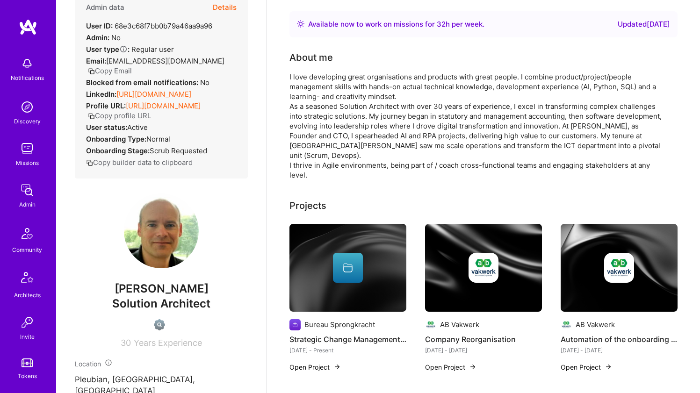
click at [340, 130] on div "I love developing great organisations and products with great people. I combine…" at bounding box center [476, 126] width 374 height 108
click at [352, 94] on div "I love developing great organisations and products with great people. I combine…" at bounding box center [476, 126] width 374 height 108
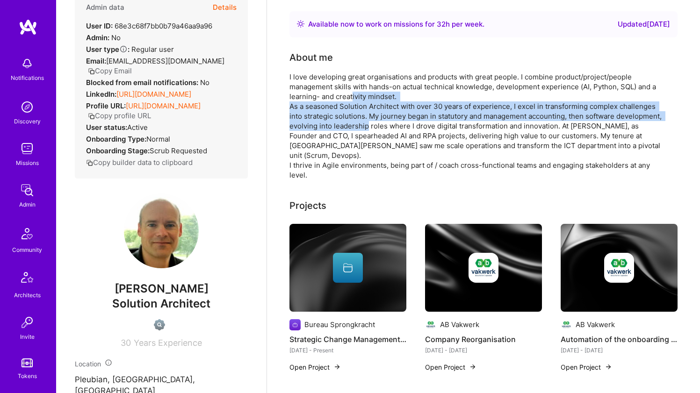
click at [352, 94] on div "I love developing great organisations and products with great people. I combine…" at bounding box center [476, 126] width 374 height 108
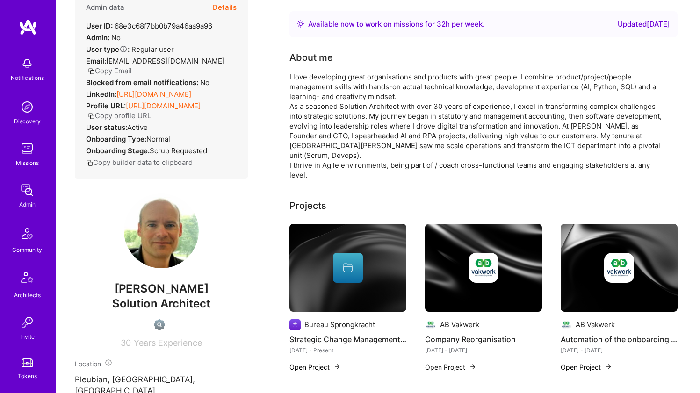
click at [352, 94] on div "I love developing great organisations and products with great people. I combine…" at bounding box center [476, 126] width 374 height 108
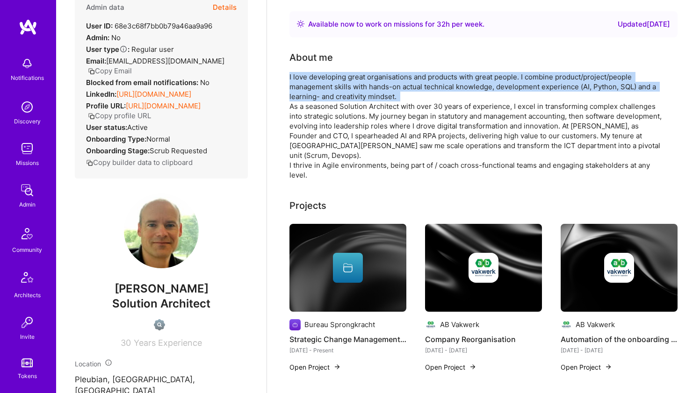
click at [342, 123] on div "I love developing great organisations and products with great people. I combine…" at bounding box center [476, 126] width 374 height 108
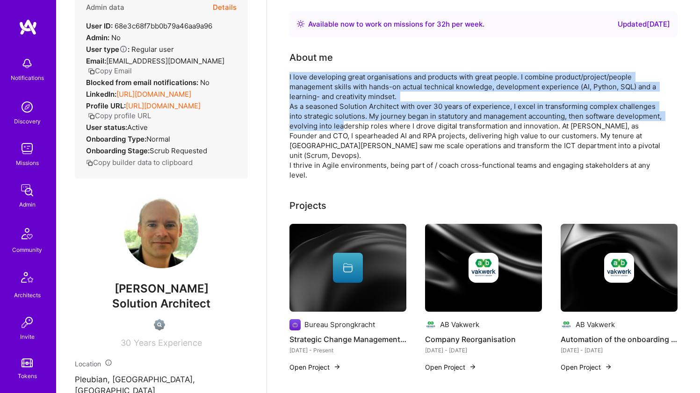
click at [334, 151] on div "I love developing great organisations and products with great people. I combine…" at bounding box center [476, 126] width 374 height 108
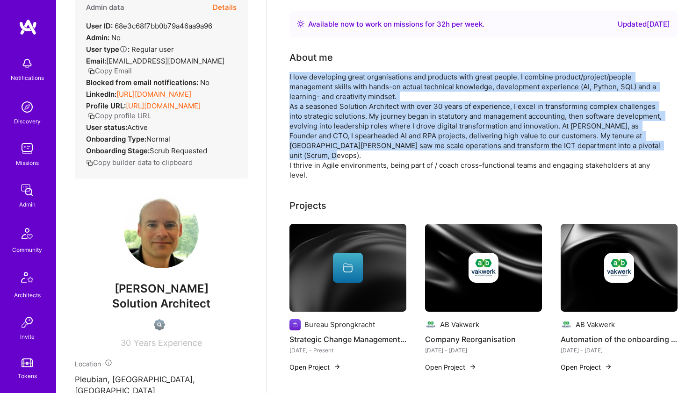
click at [334, 151] on div "I love developing great organisations and products with great people. I combine…" at bounding box center [476, 126] width 374 height 108
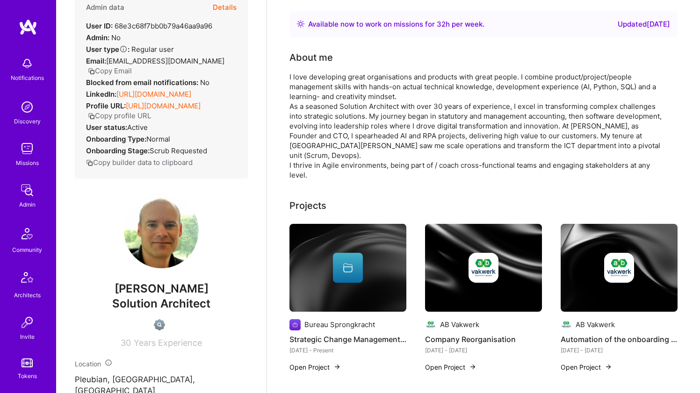
click at [334, 151] on div "I love developing great organisations and products with great people. I combine…" at bounding box center [476, 126] width 374 height 108
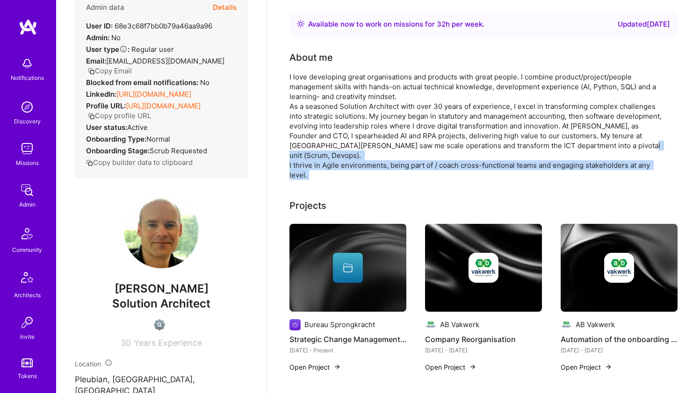
click at [346, 108] on div "I love developing great organisations and products with great people. I combine…" at bounding box center [476, 126] width 374 height 108
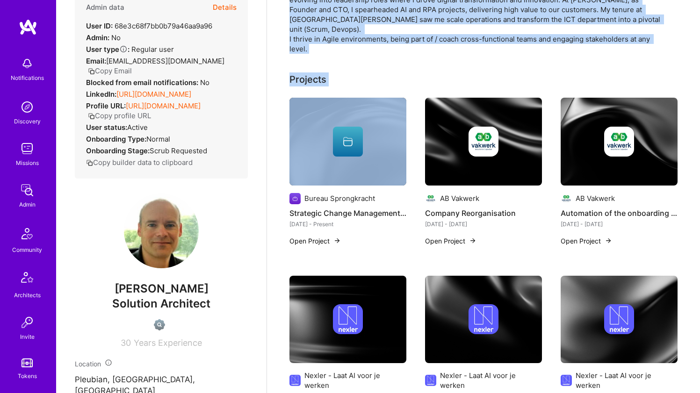
scroll to position [253, 0]
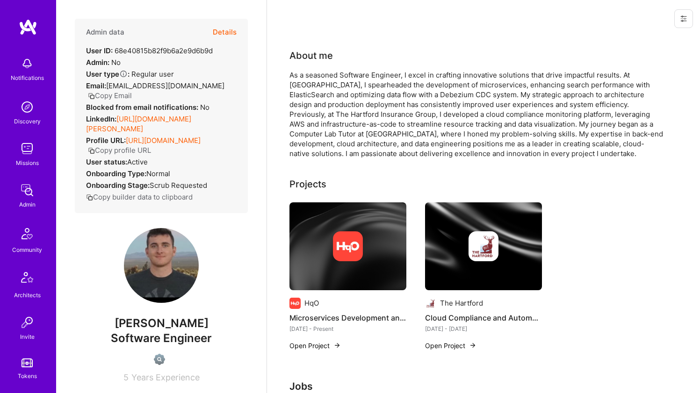
click at [169, 123] on link "https://linkedin.com/in/ryan-mcaleer-2b809013b" at bounding box center [138, 124] width 105 height 19
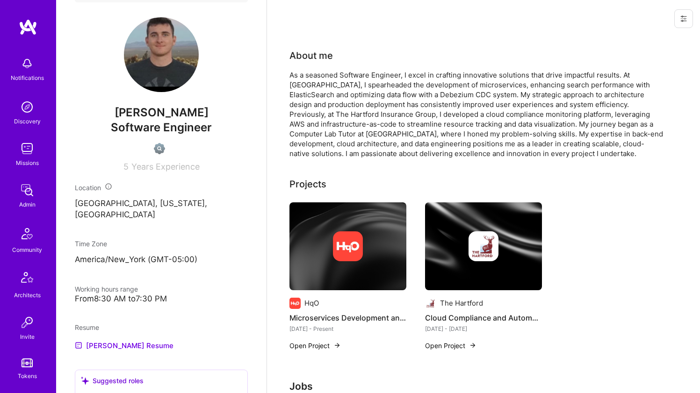
scroll to position [310, 0]
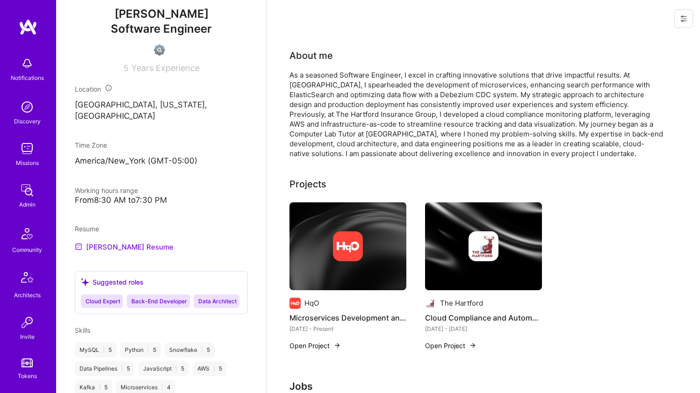
click at [117, 246] on link "Ryan's Resume" at bounding box center [124, 246] width 99 height 11
click at [320, 111] on div "As a seasoned Software Engineer, I excel in crafting innovative solutions that …" at bounding box center [476, 114] width 374 height 88
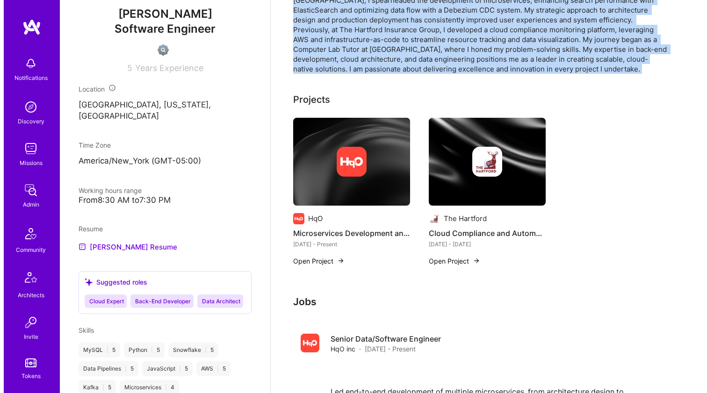
scroll to position [113, 0]
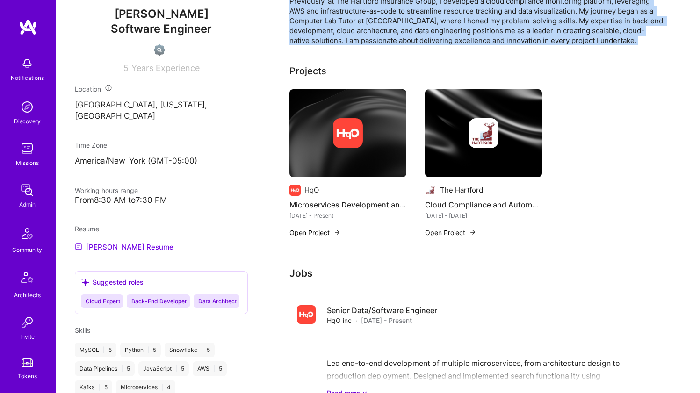
click at [346, 119] on img at bounding box center [348, 133] width 30 height 30
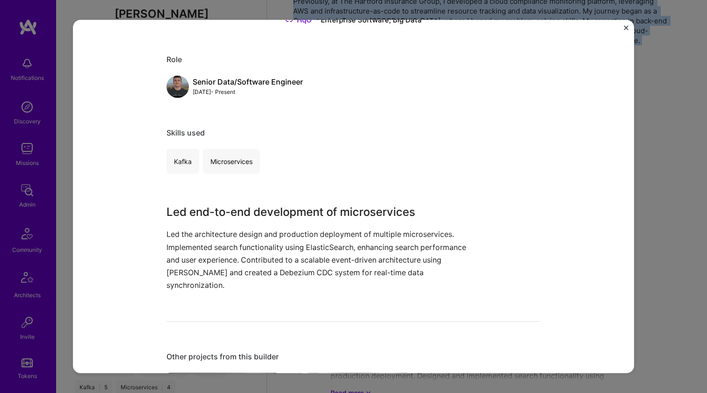
scroll to position [175, 0]
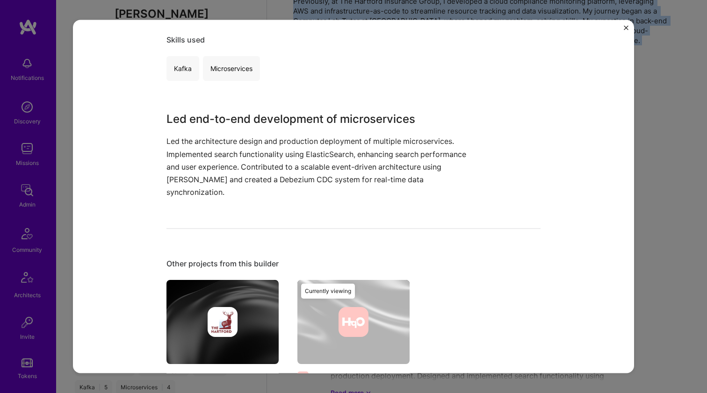
click at [249, 315] on div at bounding box center [222, 322] width 112 height 30
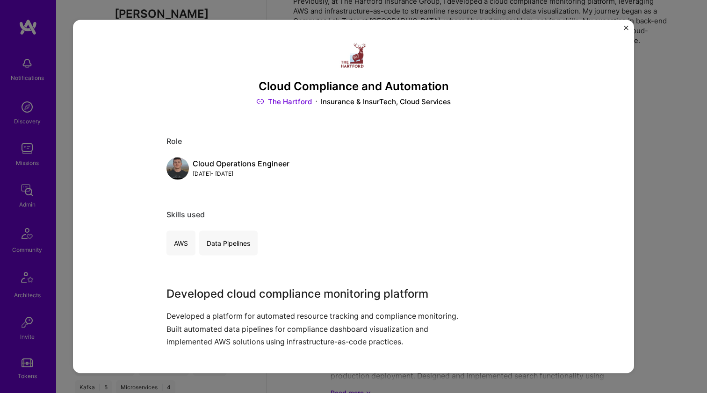
scroll to position [15, 0]
